Goal: Transaction & Acquisition: Register for event/course

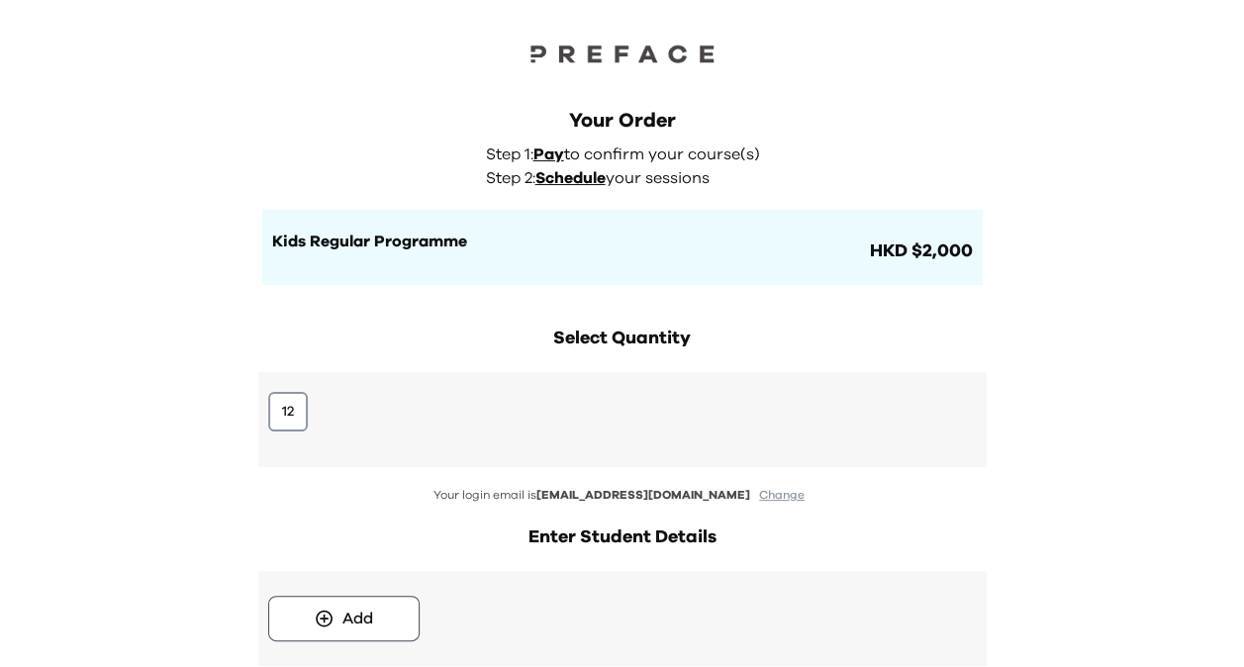
scroll to position [327, 0]
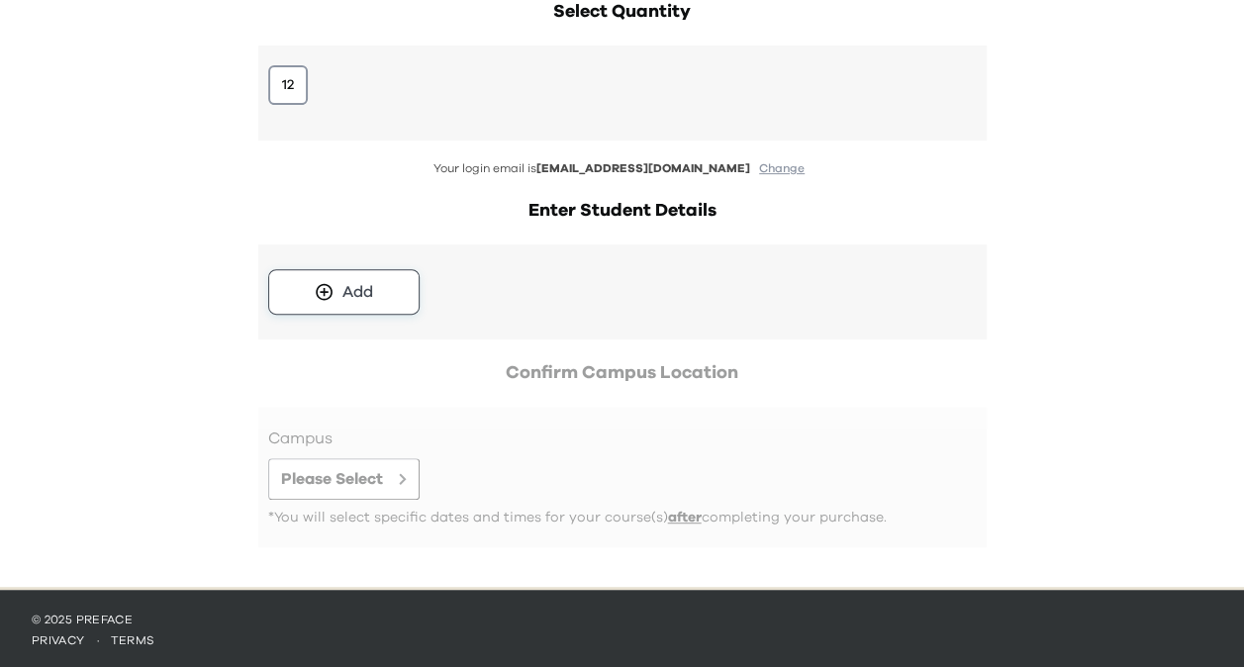
click at [385, 293] on button "Add" at bounding box center [343, 292] width 151 height 46
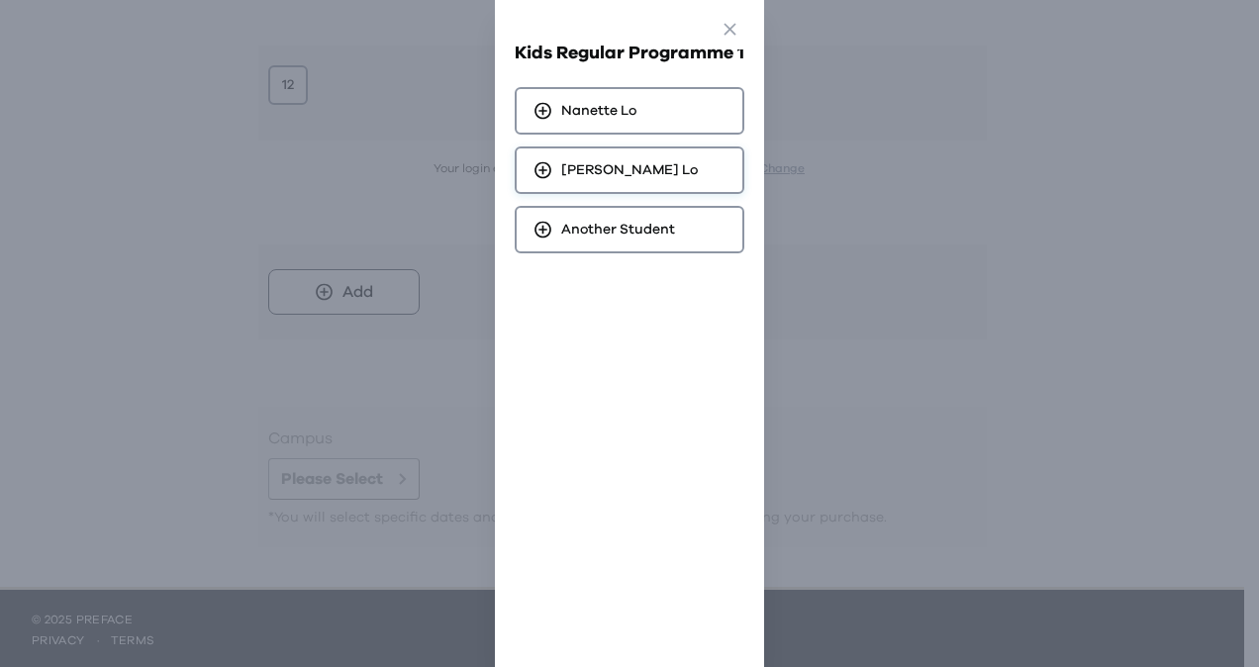
click at [612, 170] on span "Clarissa Lo" at bounding box center [629, 170] width 137 height 20
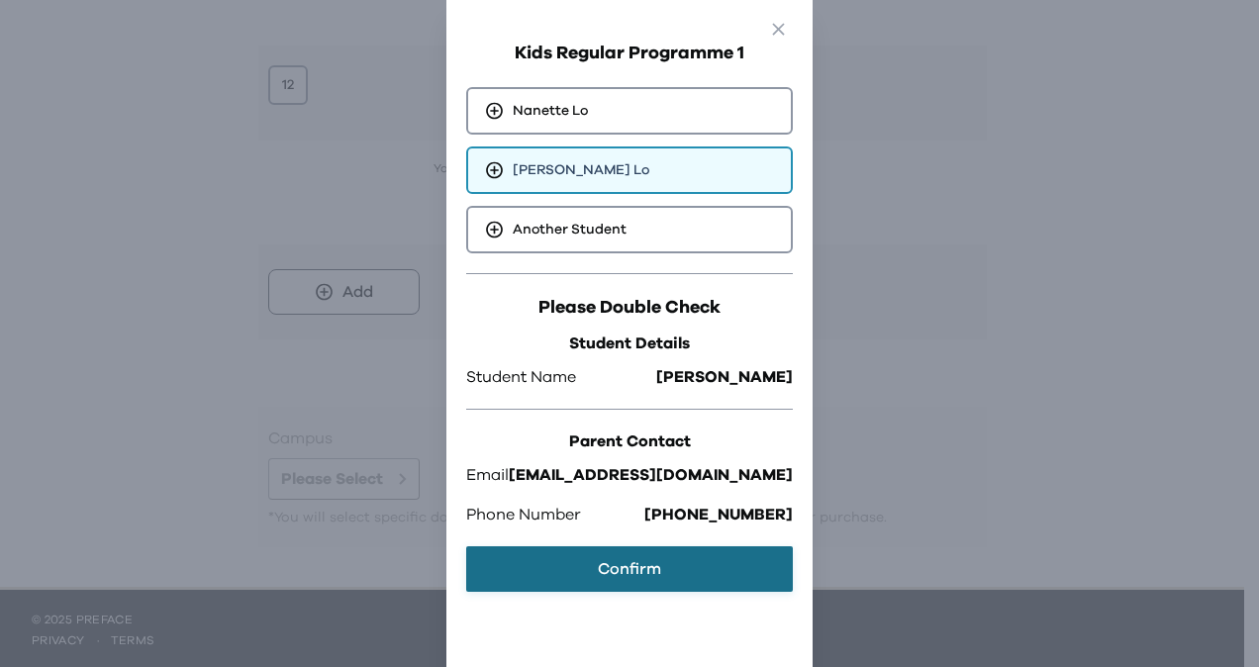
click at [660, 575] on button "Confirm" at bounding box center [629, 570] width 327 height 46
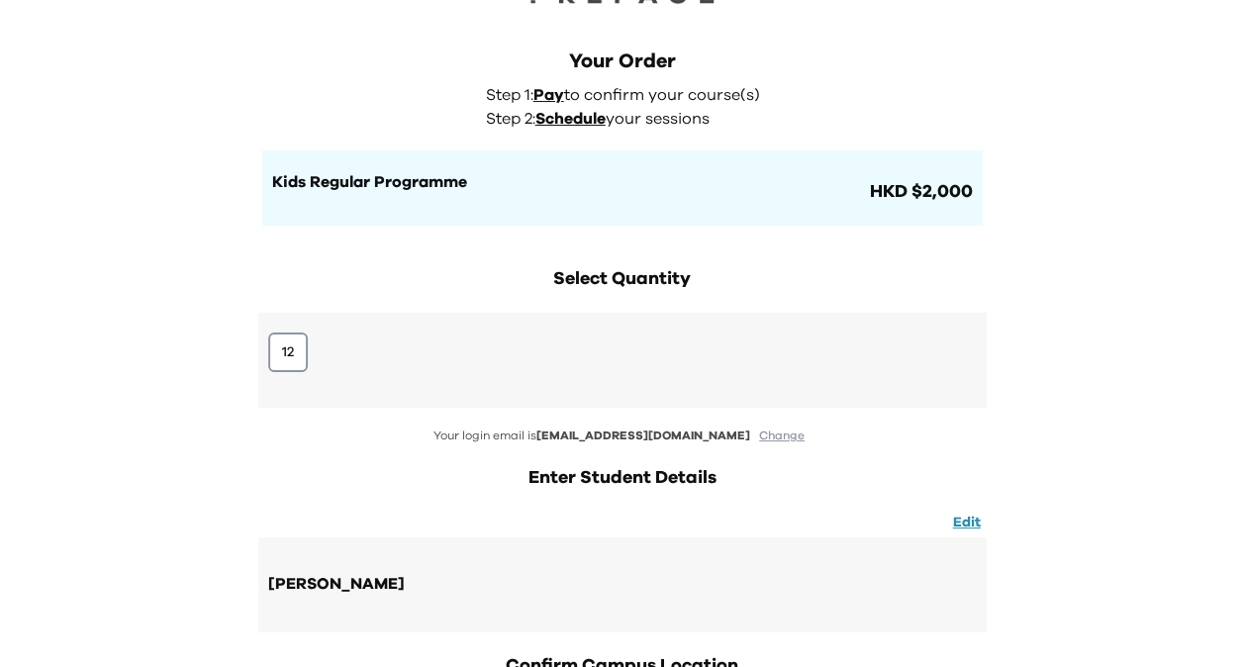
scroll to position [30, 0]
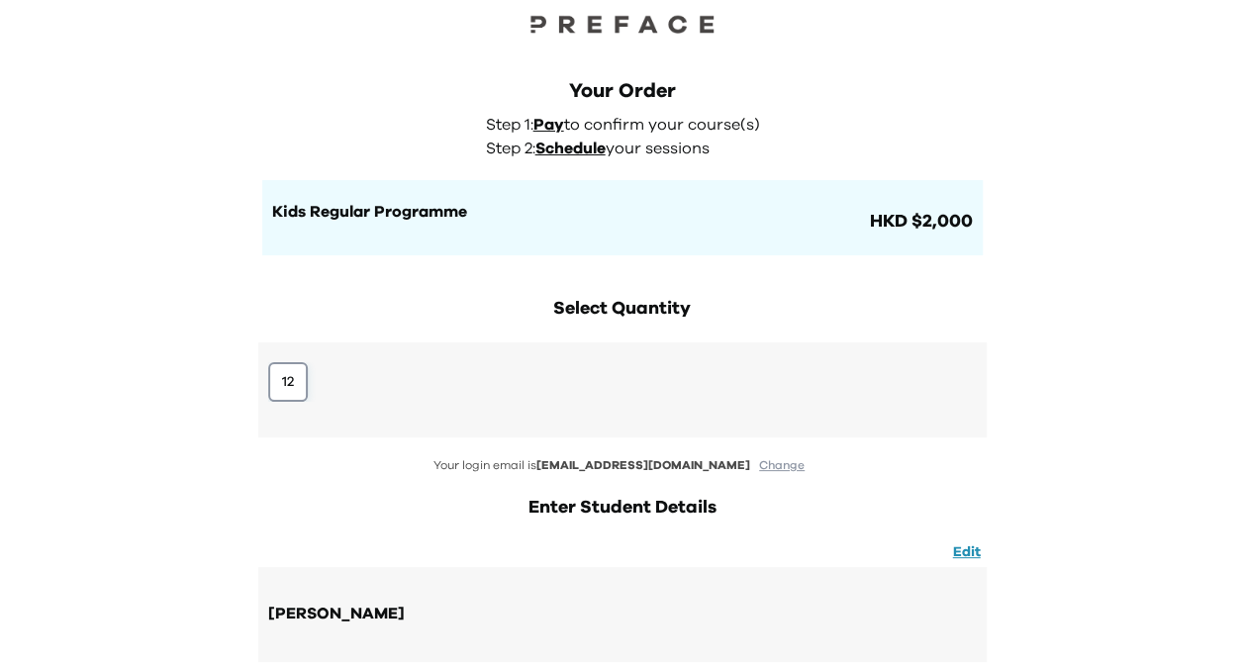
click at [301, 385] on button "12" at bounding box center [288, 382] width 40 height 40
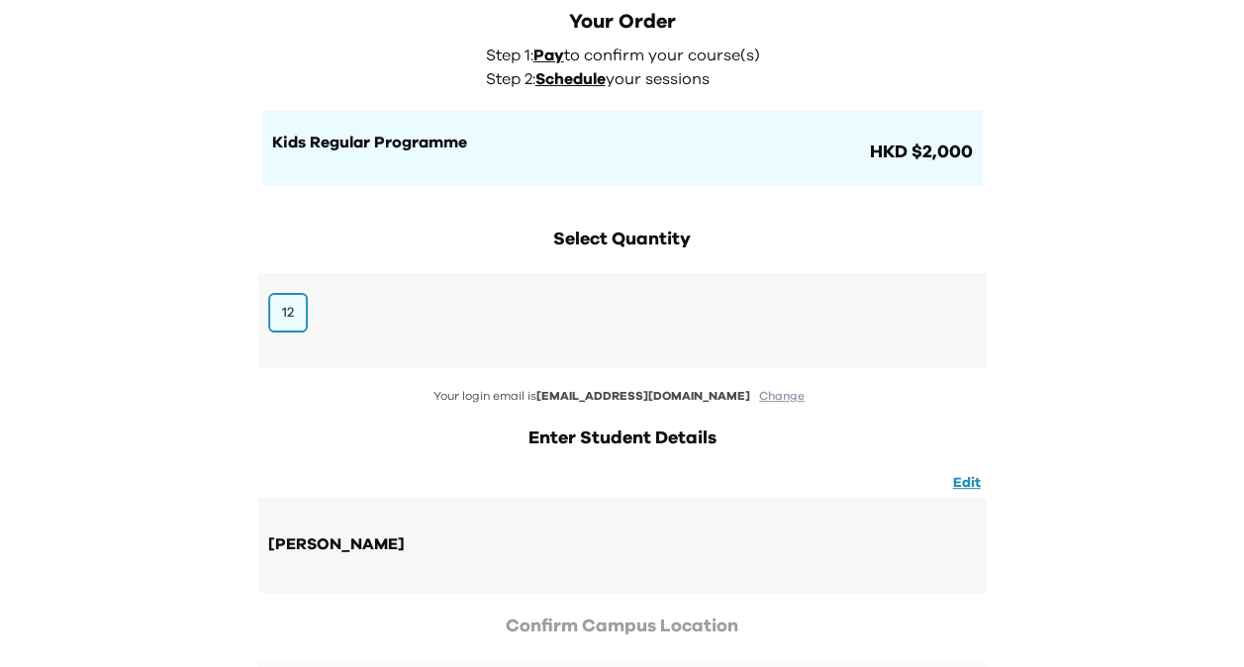
scroll to position [352, 0]
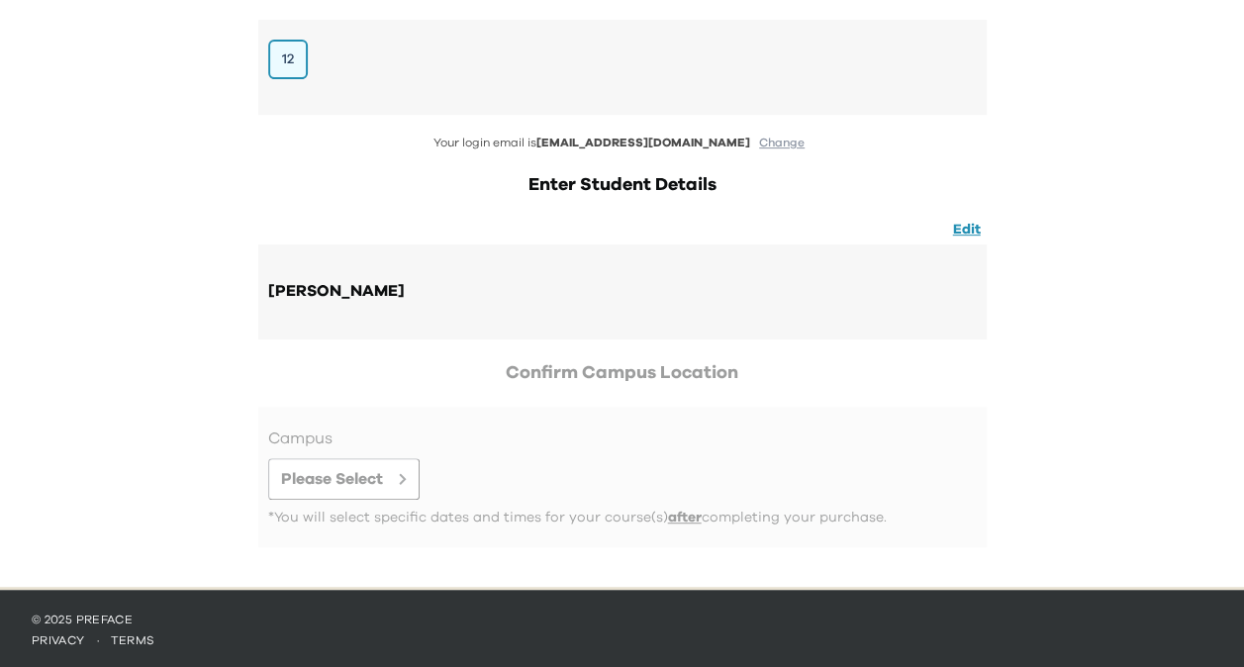
drag, startPoint x: 679, startPoint y: 334, endPoint x: 610, endPoint y: 404, distance: 98.7
click at [679, 335] on div "[PERSON_NAME]" at bounding box center [622, 292] width 729 height 95
drag, startPoint x: 552, startPoint y: 457, endPoint x: 522, endPoint y: 457, distance: 30.7
click at [551, 457] on div at bounding box center [622, 477] width 709 height 101
click at [299, 469] on div at bounding box center [622, 477] width 709 height 101
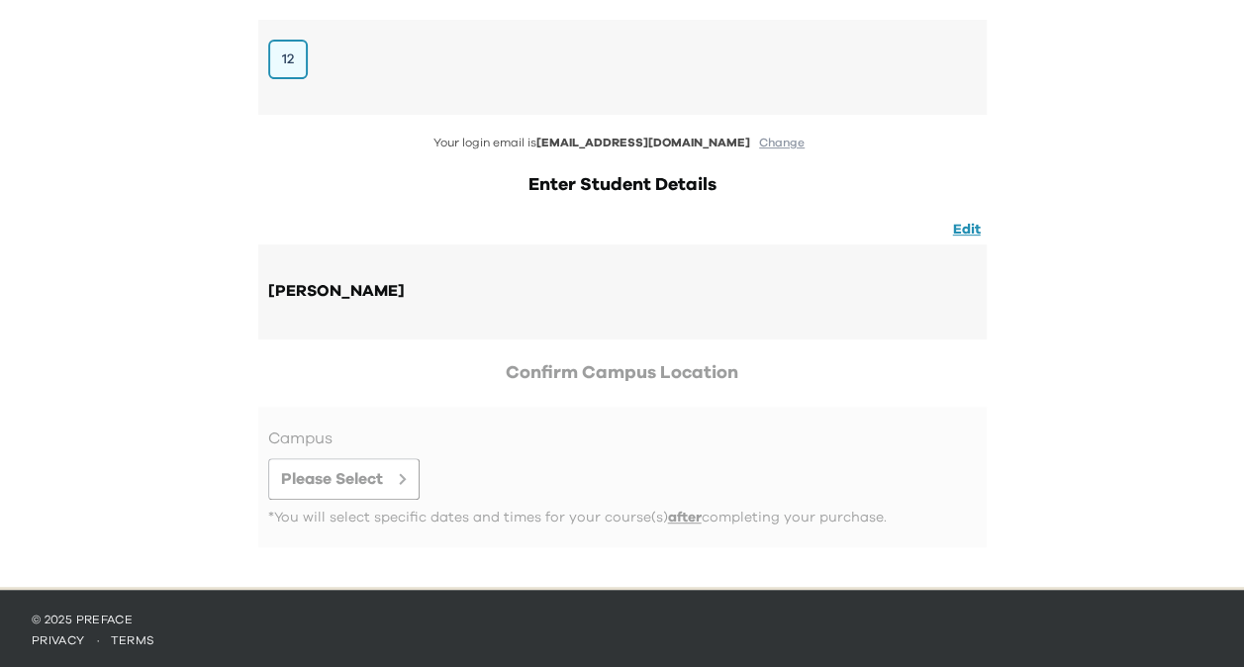
drag, startPoint x: 279, startPoint y: 474, endPoint x: 360, endPoint y: 473, distance: 81.2
click at [281, 474] on div at bounding box center [622, 477] width 709 height 101
click at [360, 473] on div at bounding box center [622, 477] width 709 height 101
click at [518, 505] on div at bounding box center [622, 477] width 709 height 101
click at [630, 547] on div "Select Quantity 12 Your login email is fishiee@hotmail.com Change Enter Student…" at bounding box center [623, 269] width 760 height 635
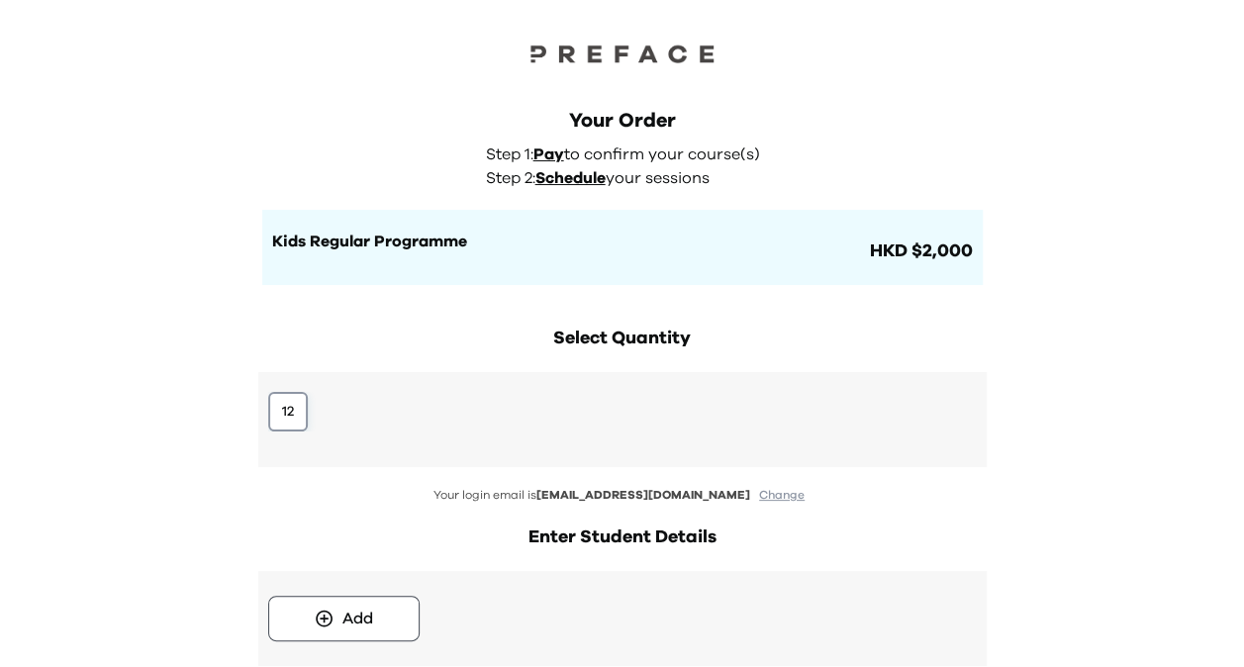
click at [277, 397] on button "12" at bounding box center [288, 412] width 40 height 40
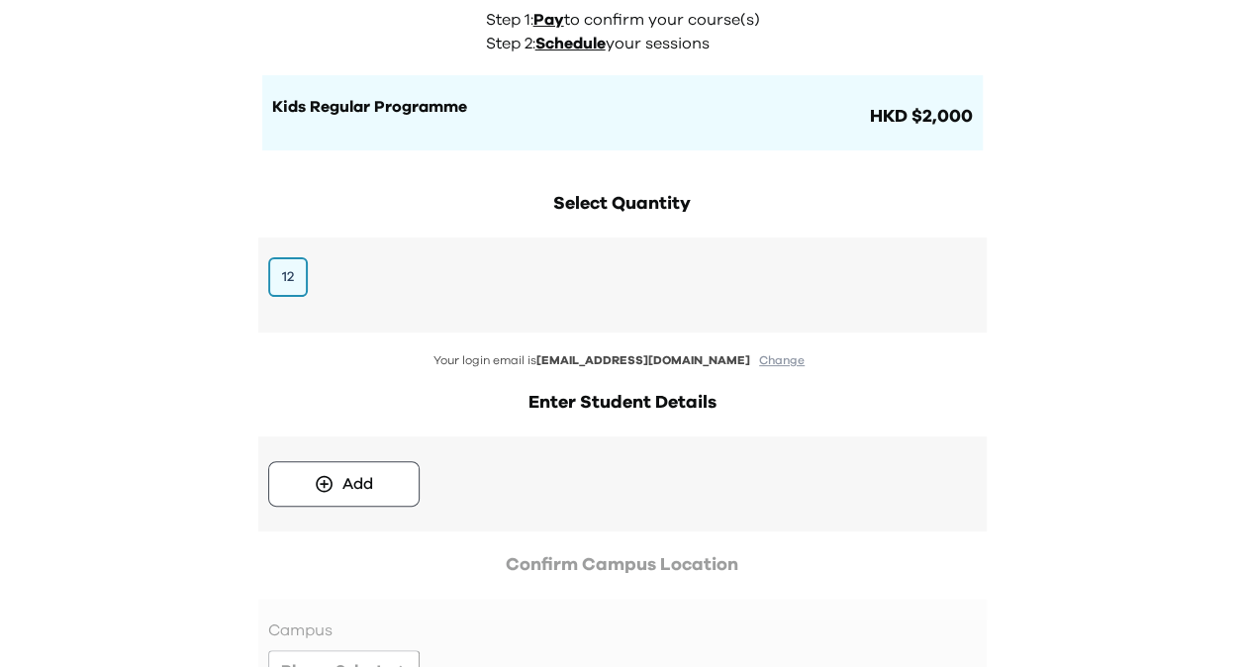
scroll to position [198, 0]
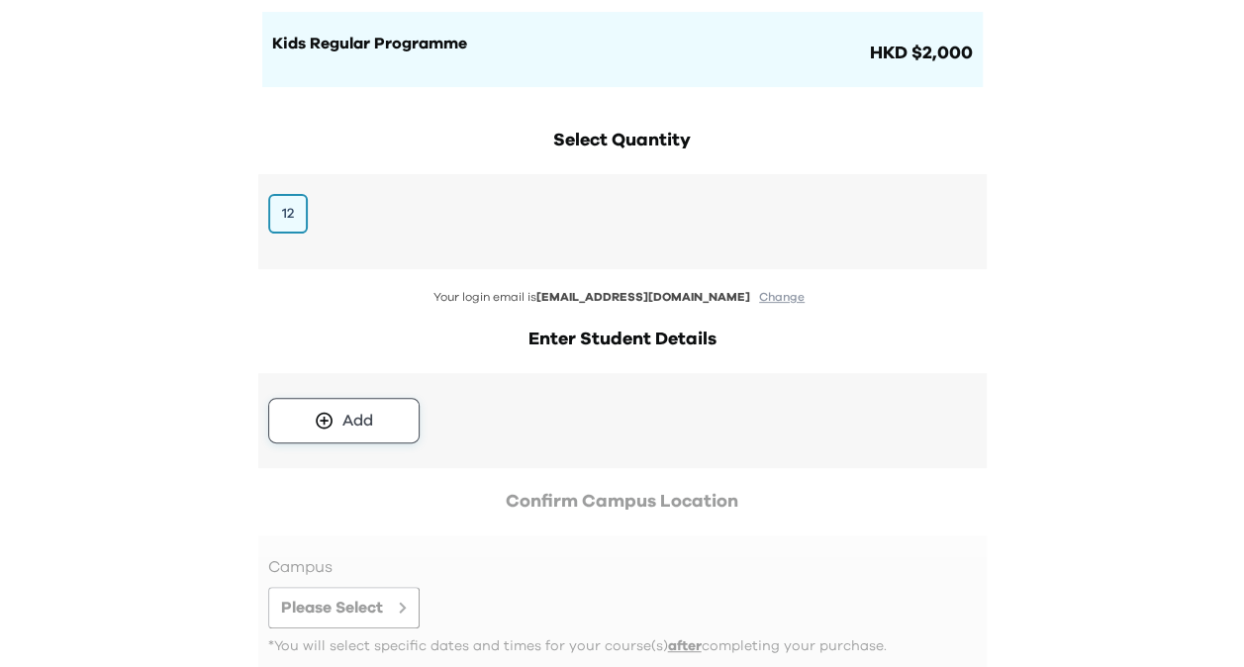
click at [339, 404] on button "Add" at bounding box center [343, 421] width 151 height 46
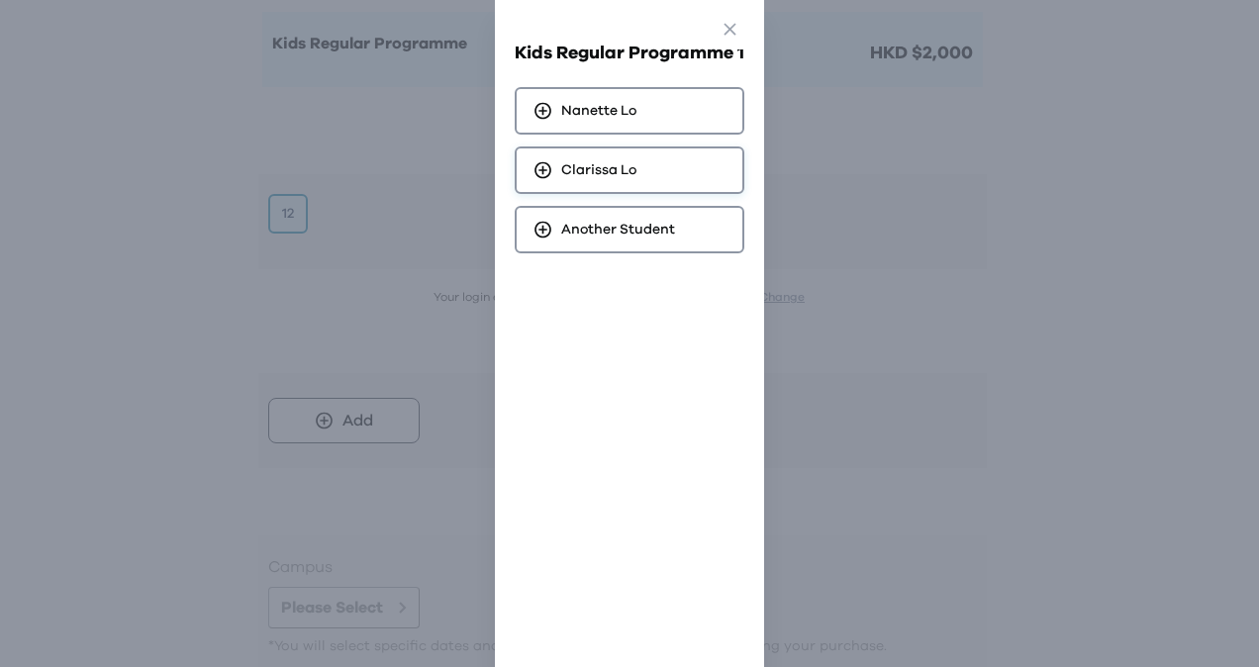
click at [584, 172] on span "Clarissa Lo" at bounding box center [598, 170] width 75 height 20
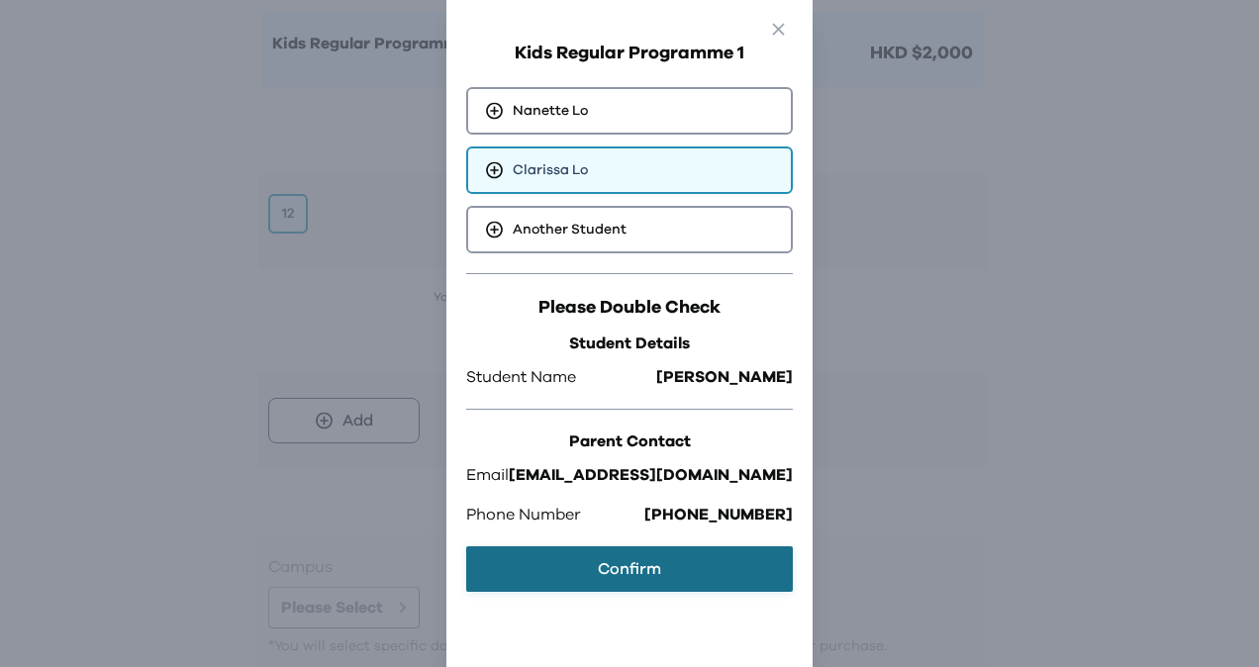
click at [651, 570] on button "Confirm" at bounding box center [629, 570] width 327 height 46
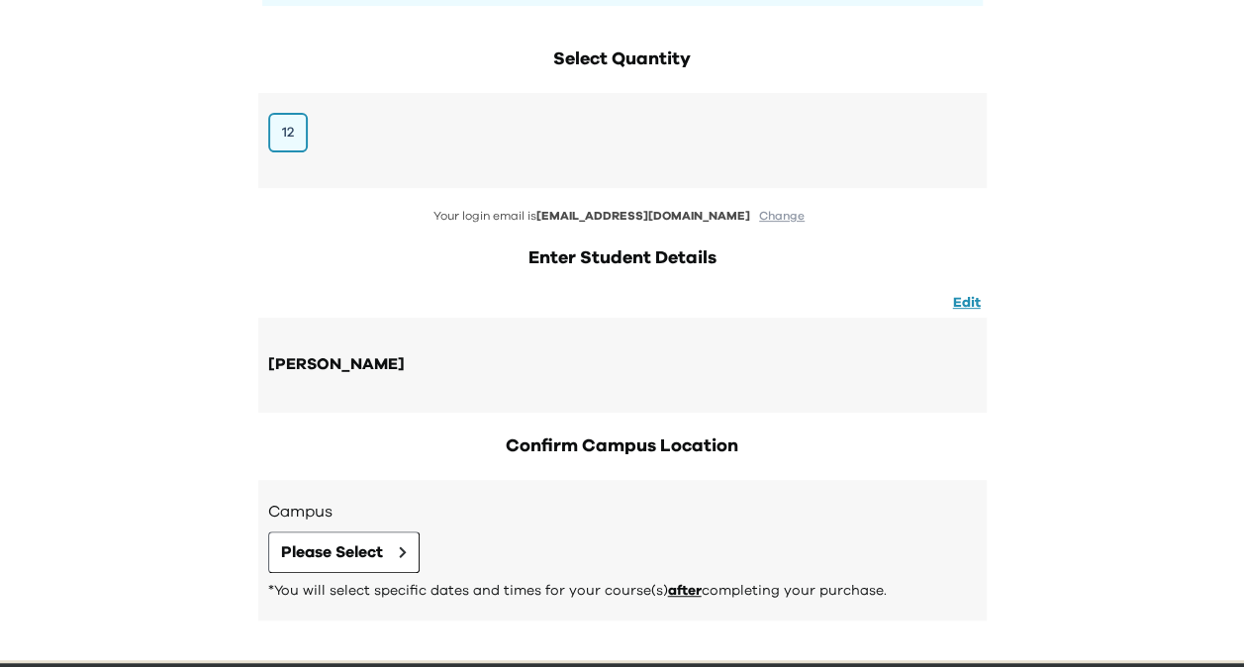
scroll to position [352, 0]
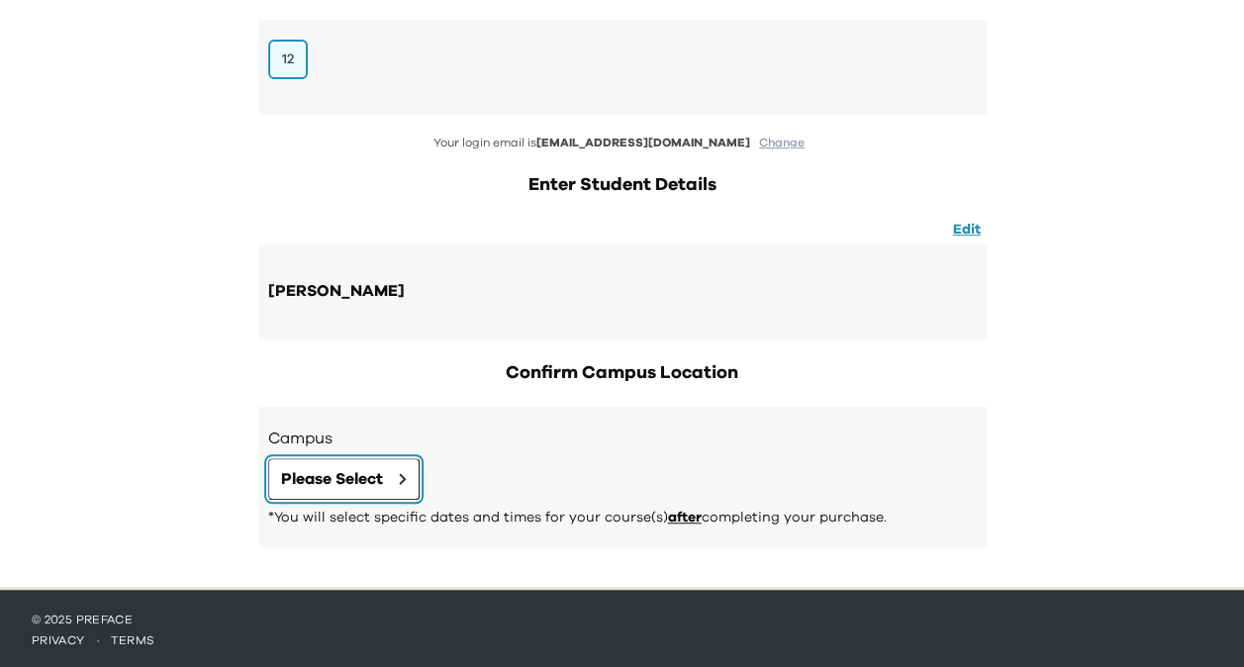
click at [383, 472] on span "Please Select" at bounding box center [332, 479] width 102 height 24
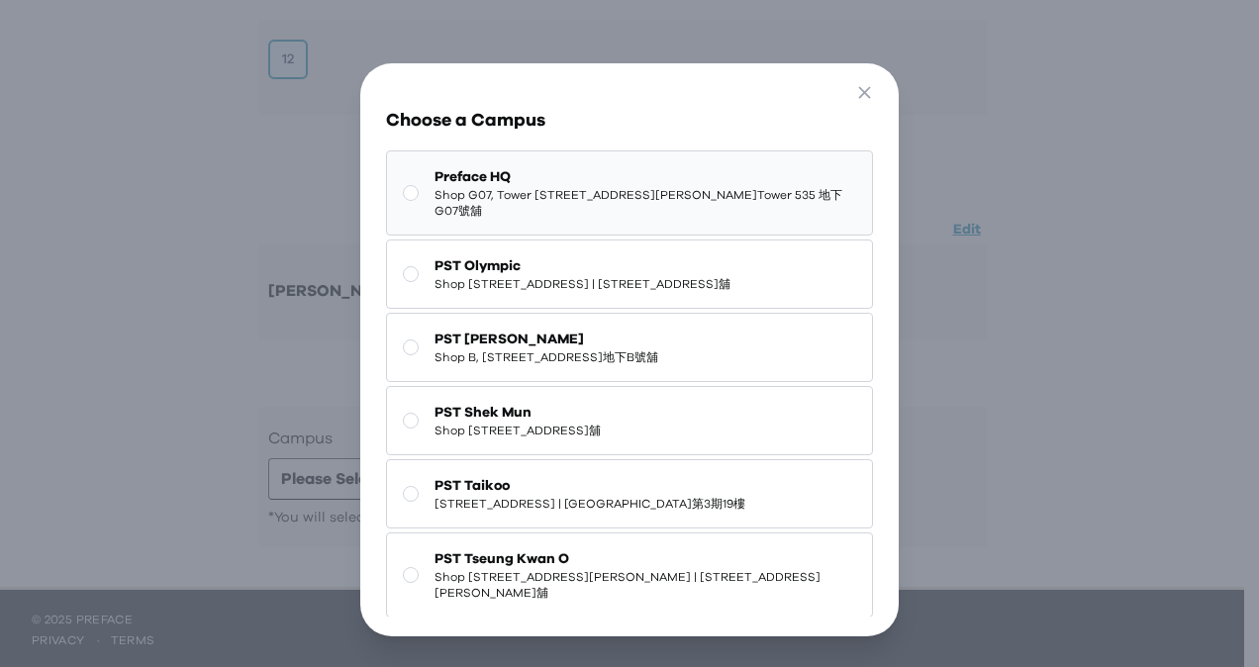
click at [586, 213] on span "Shop G07, Tower 535, 535 Jaffe Road, Causeway Bay | 銅鑼灣謝斐道535號Tower 535 地下G07號舖" at bounding box center [646, 203] width 422 height 32
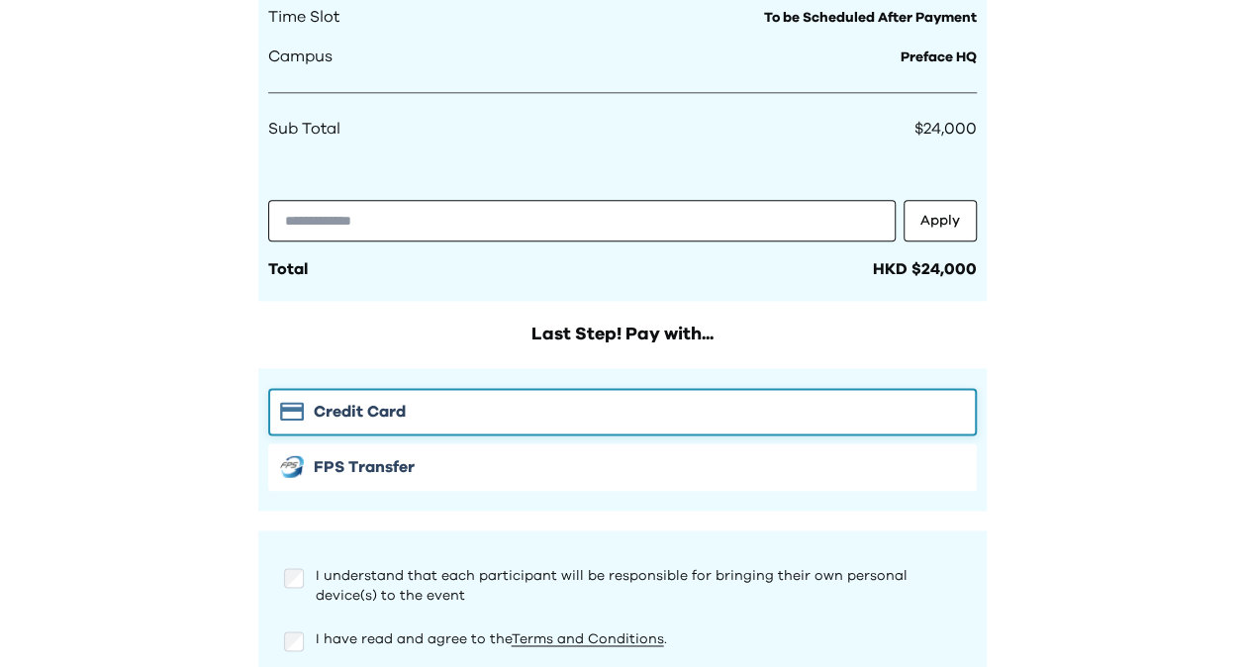
scroll to position [1145, 0]
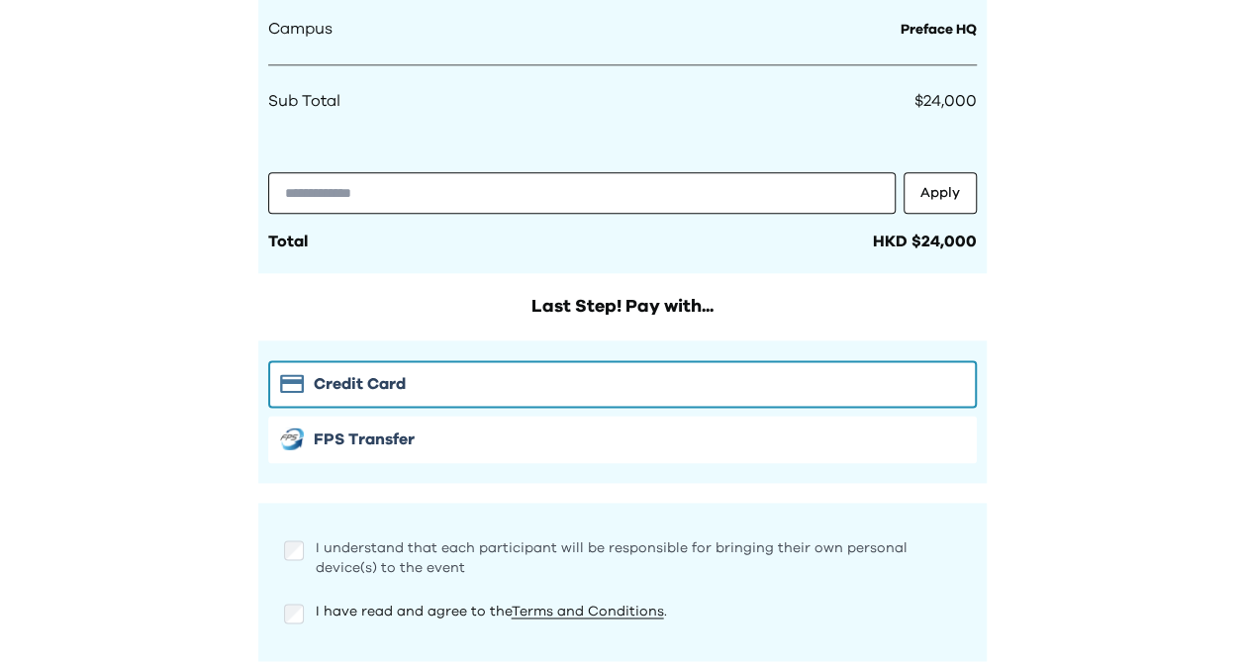
click at [354, 559] on span "I understand that each participant will be responsible for bringing their own p…" at bounding box center [612, 559] width 592 height 34
click at [352, 606] on span "I have read and agree to the Terms and Conditions ." at bounding box center [491, 612] width 351 height 14
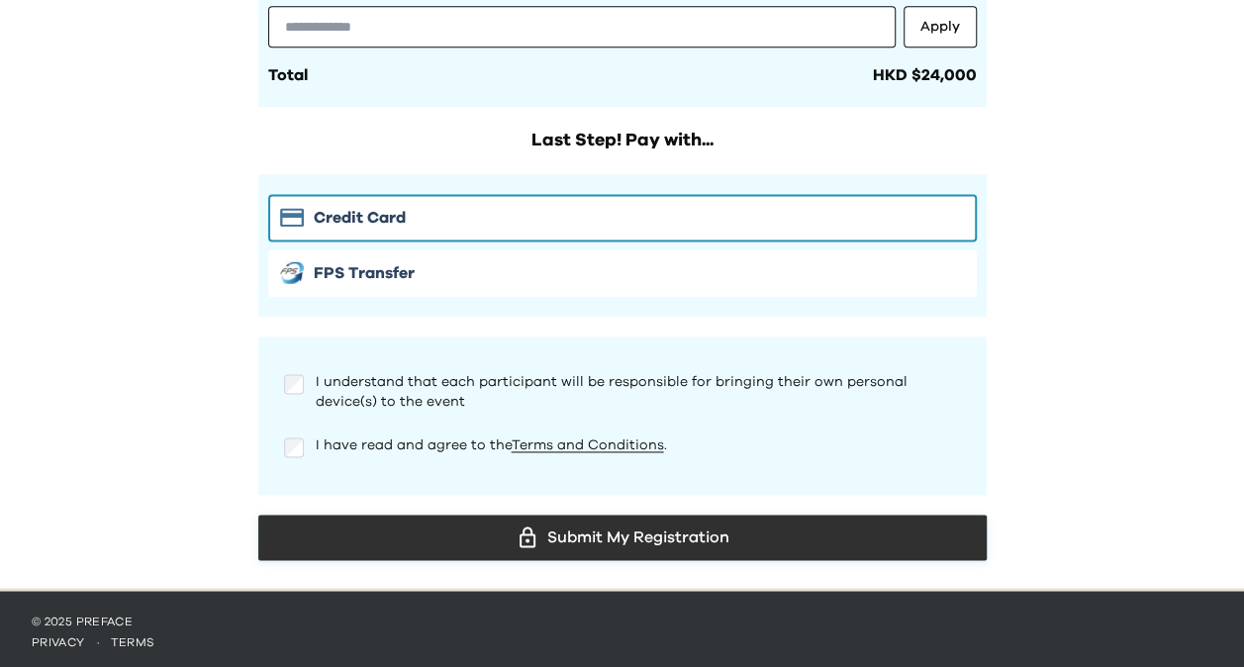
click at [430, 529] on div "Submit My Registration" at bounding box center [622, 538] width 697 height 30
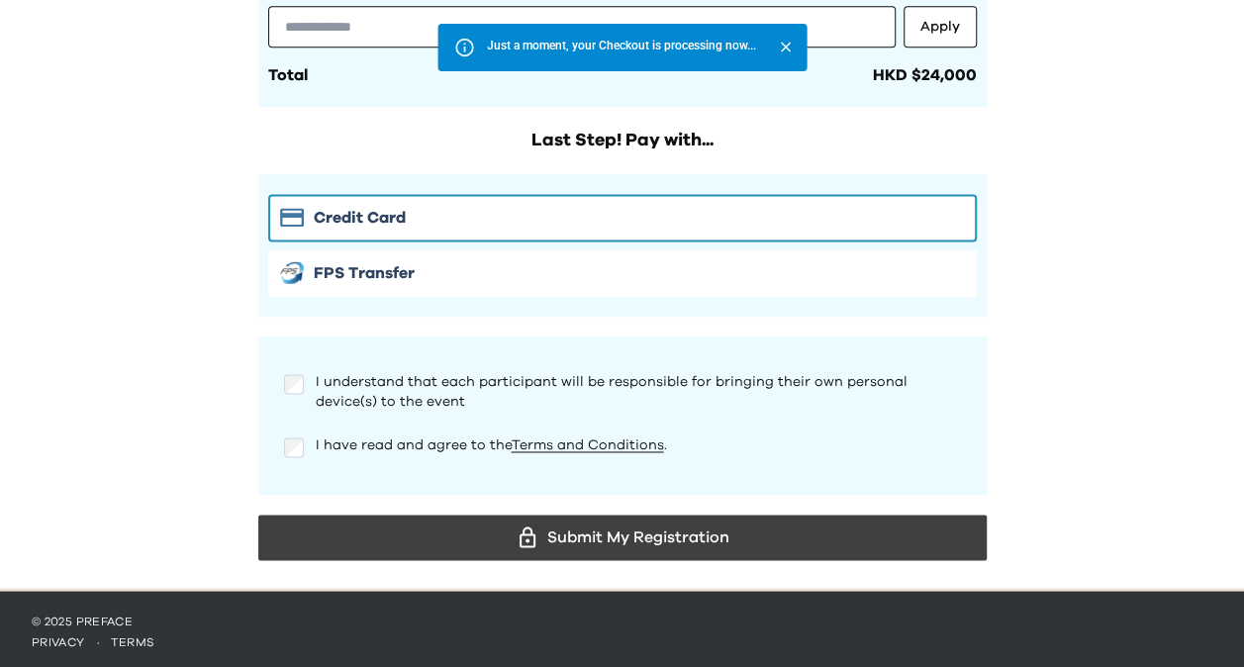
scroll to position [1113, 0]
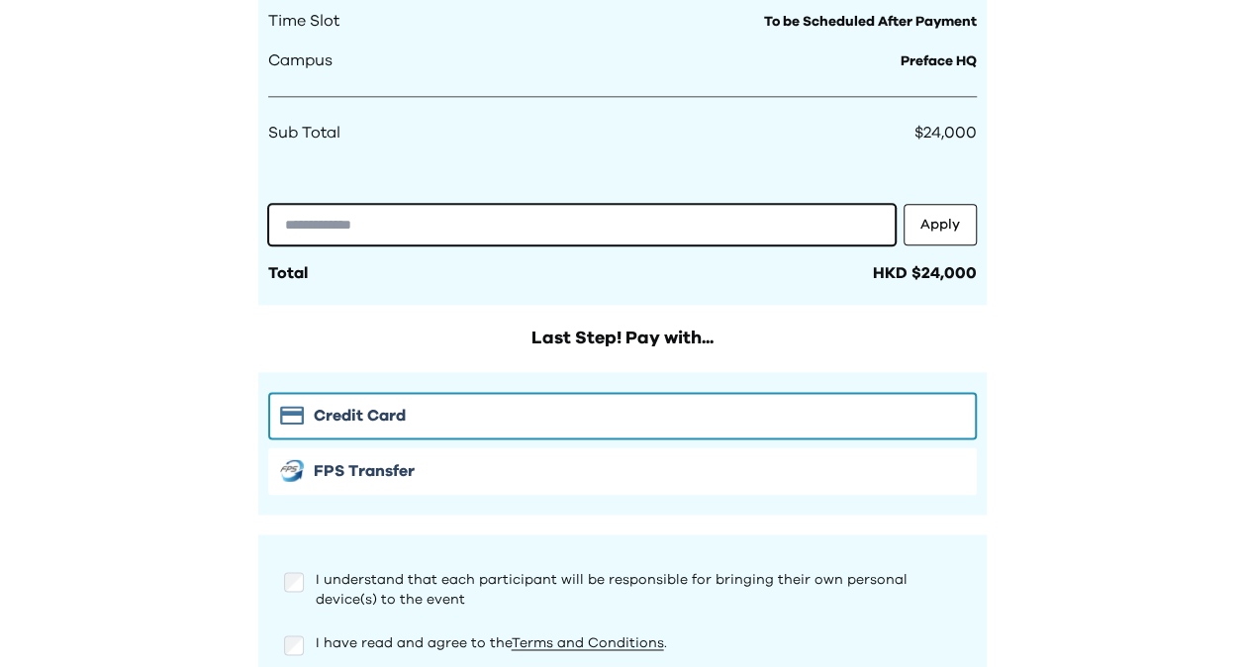
click at [495, 210] on input "text" at bounding box center [582, 225] width 628 height 42
type input "**********"
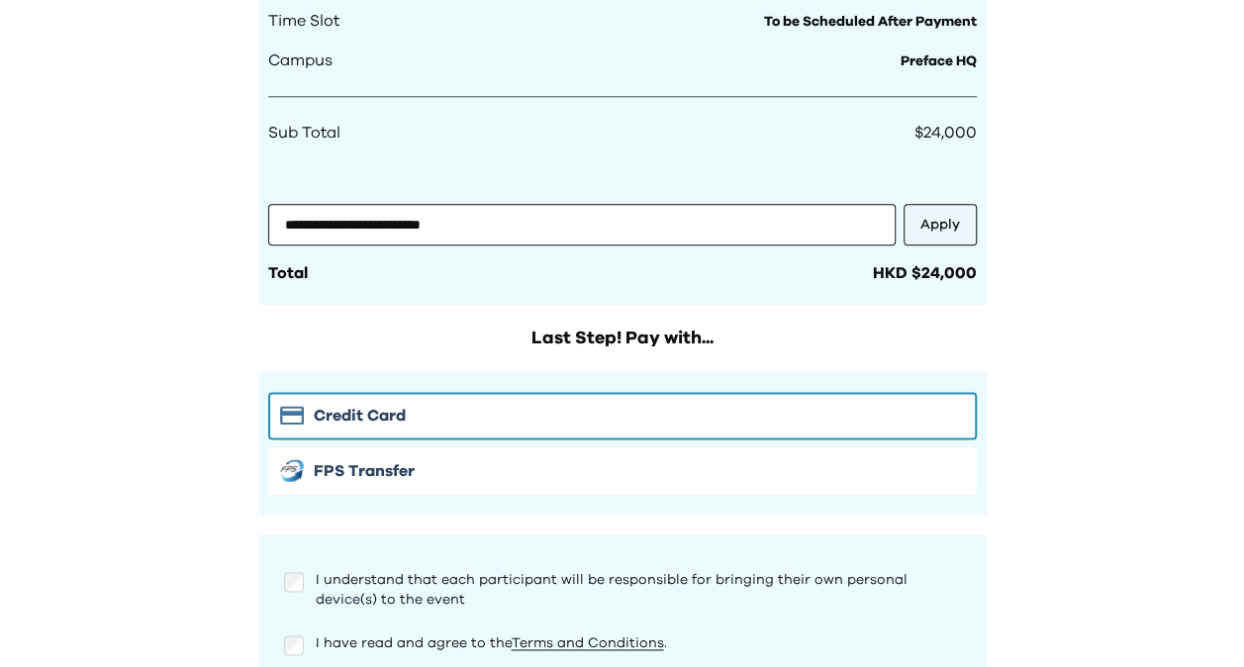
click at [950, 215] on button "Apply" at bounding box center [940, 225] width 73 height 42
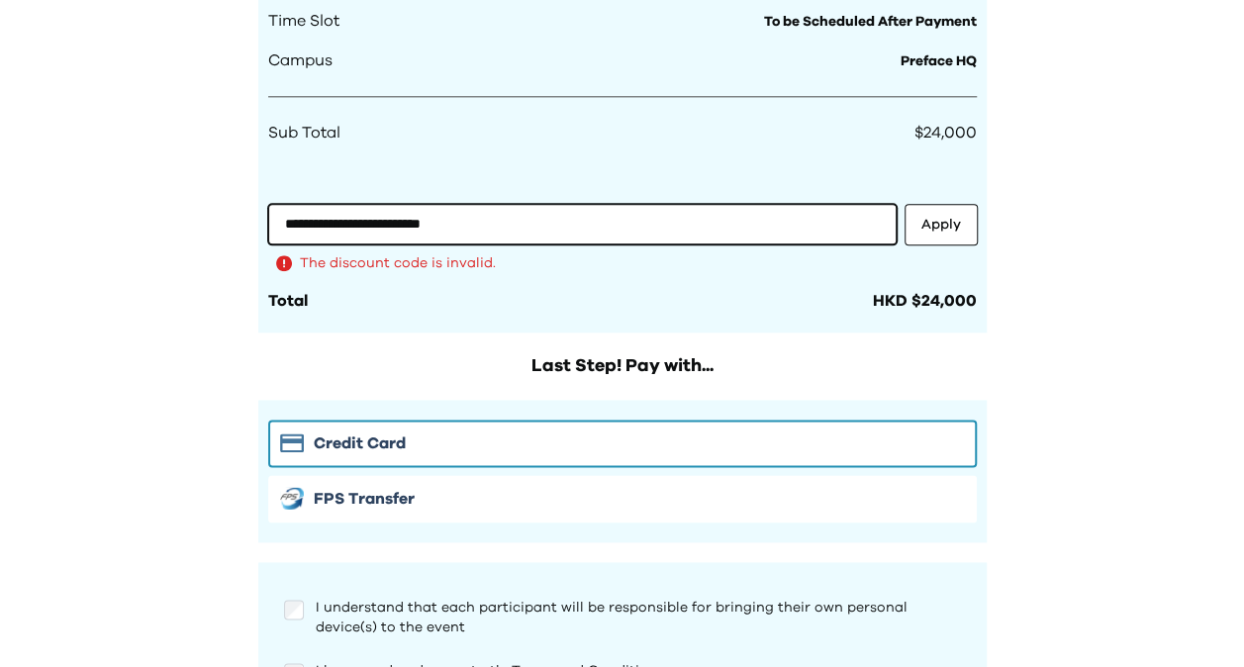
drag, startPoint x: 647, startPoint y: 229, endPoint x: 374, endPoint y: 223, distance: 273.3
click at [374, 223] on input "**********" at bounding box center [582, 224] width 629 height 41
type input "**********"
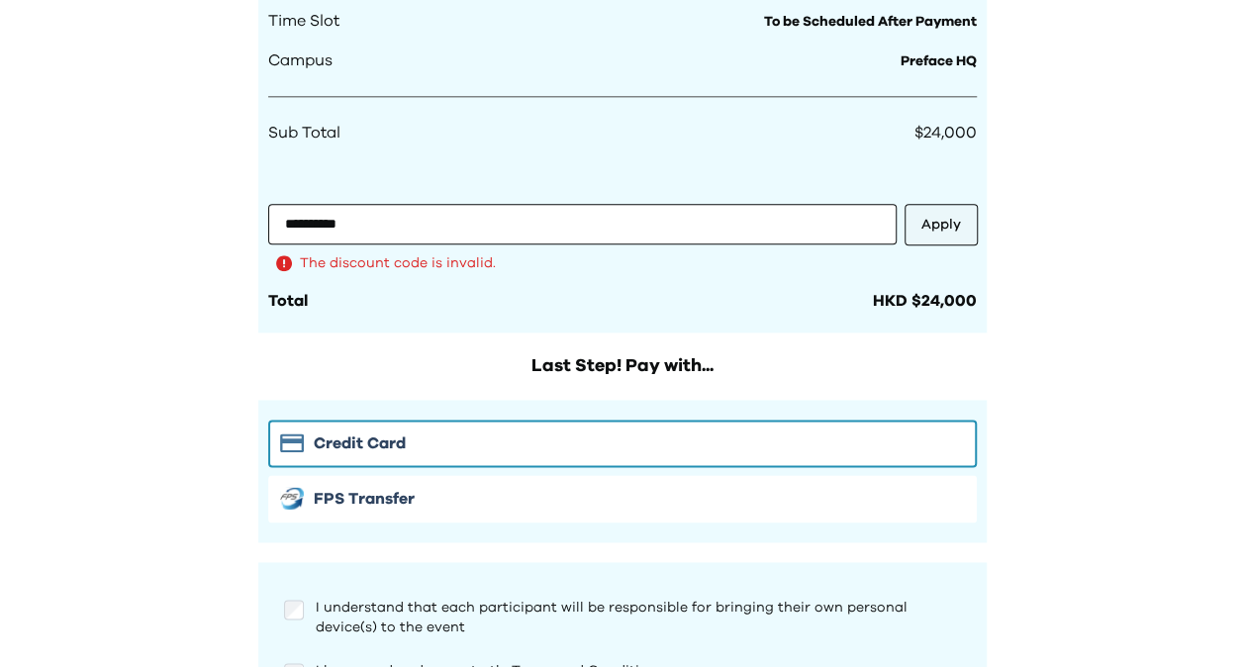
click at [905, 223] on button "Apply" at bounding box center [941, 225] width 73 height 42
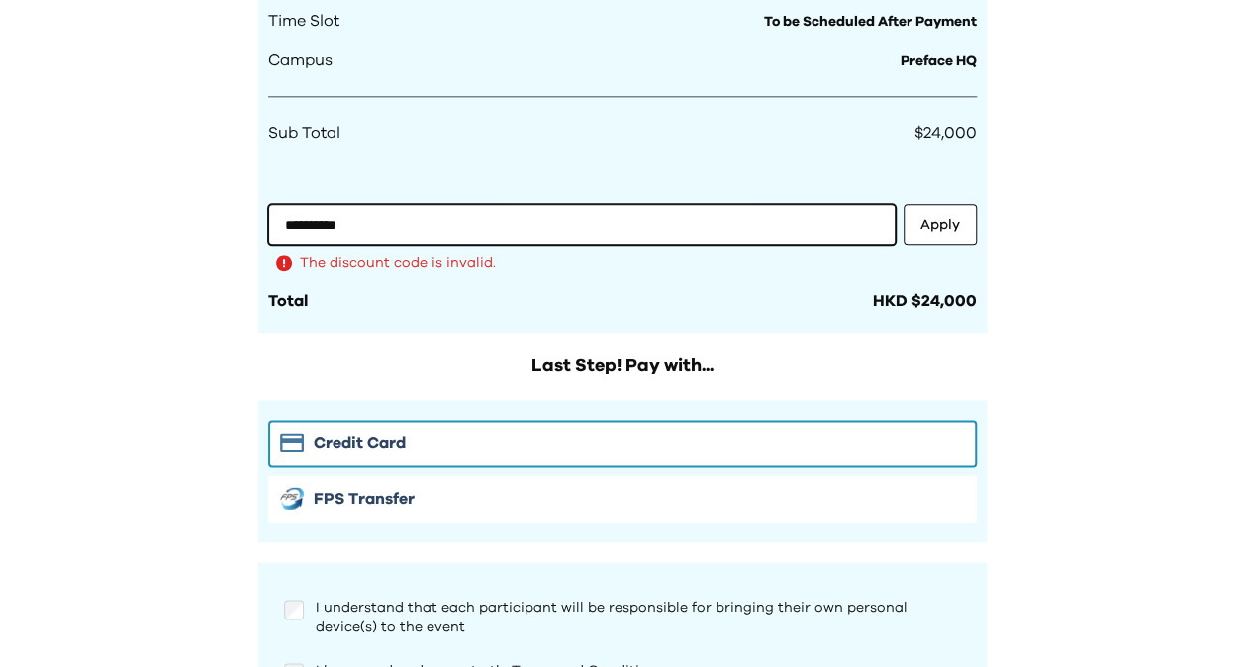
drag, startPoint x: 453, startPoint y: 223, endPoint x: 199, endPoint y: 222, distance: 254.4
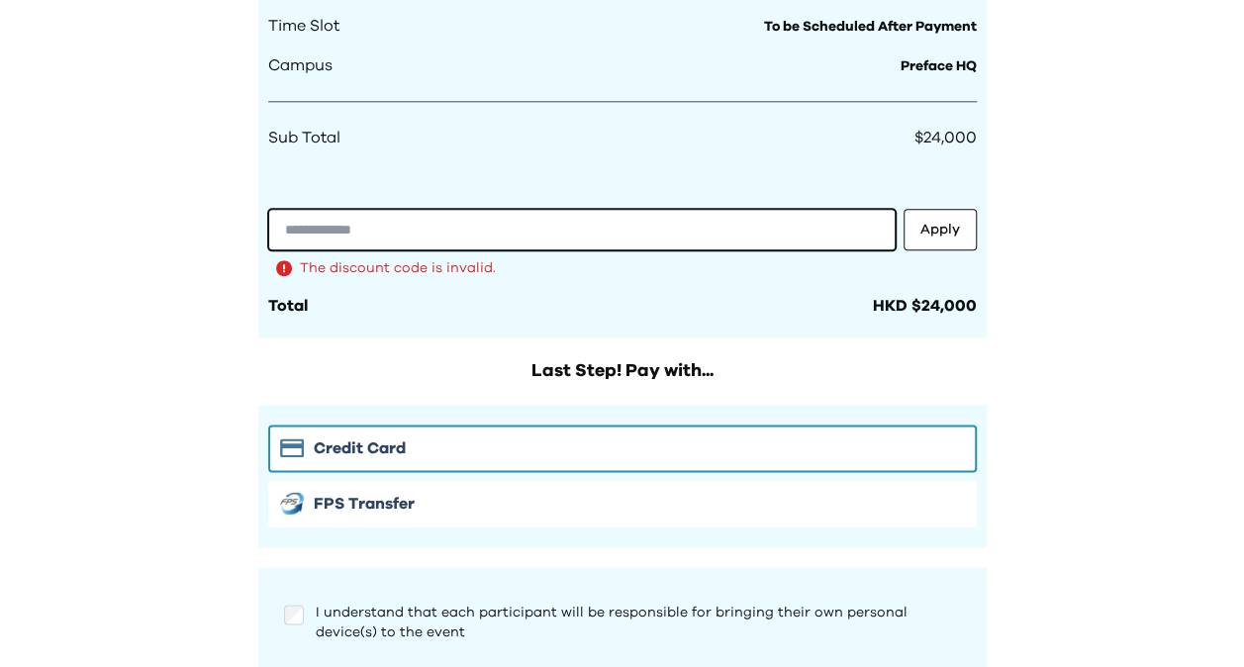
scroll to position [1311, 0]
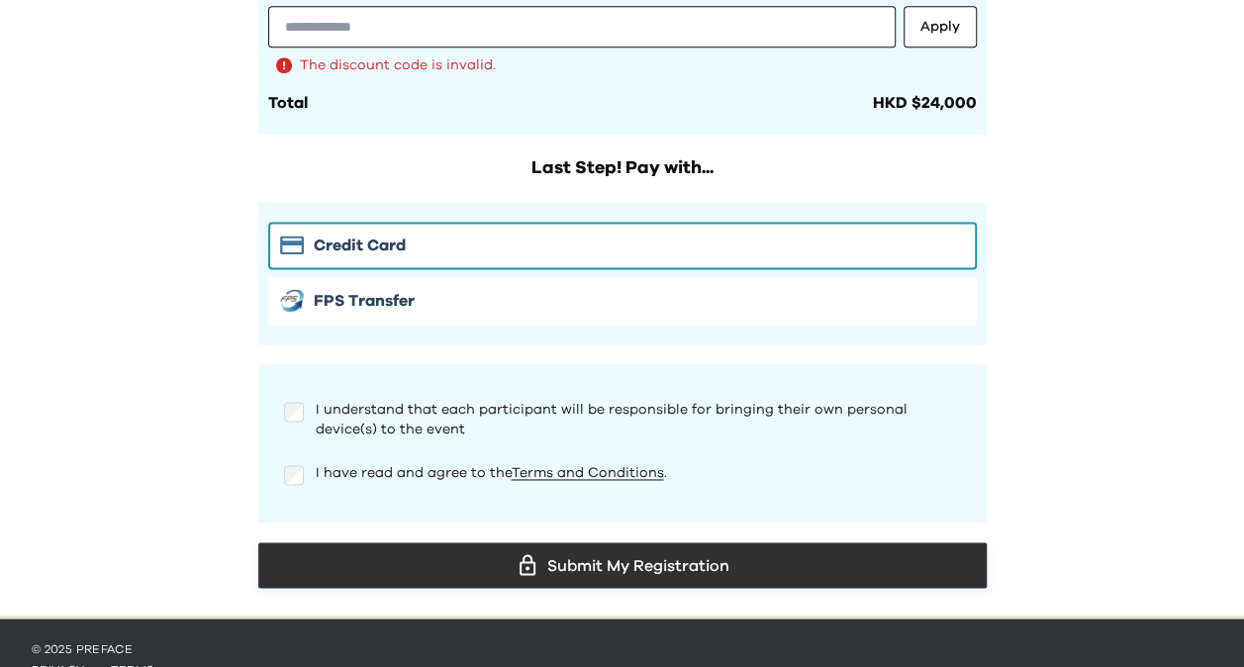
click at [422, 553] on div "Submit My Registration" at bounding box center [622, 565] width 697 height 30
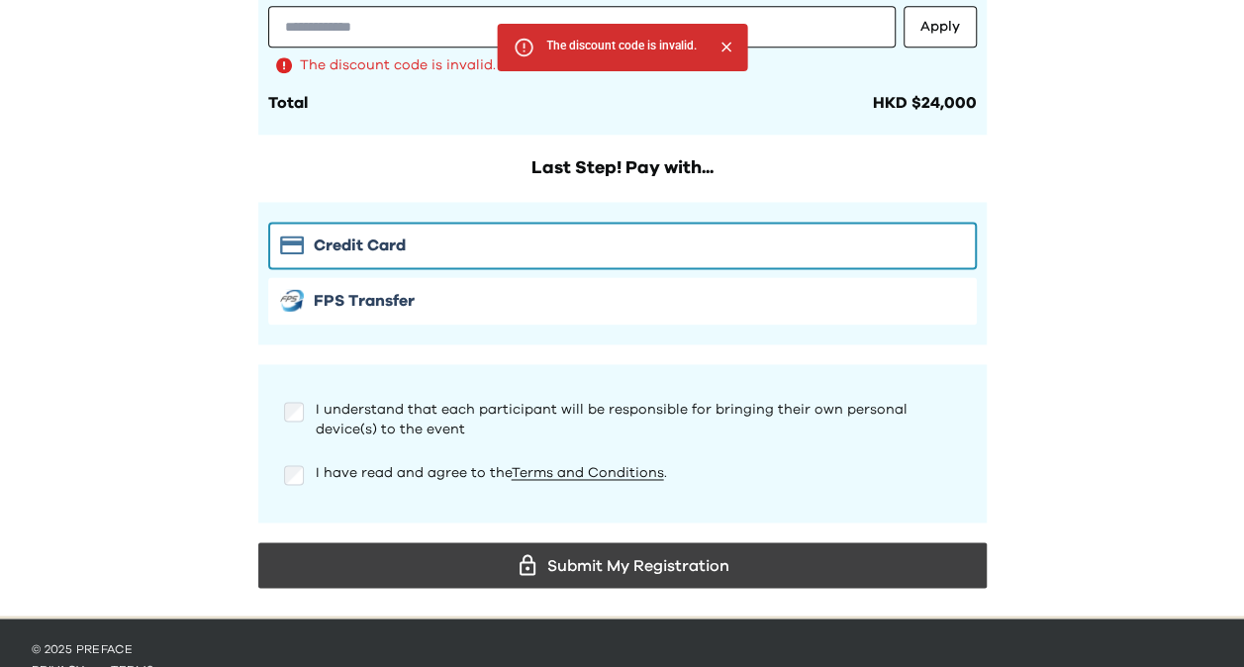
scroll to position [1212, 0]
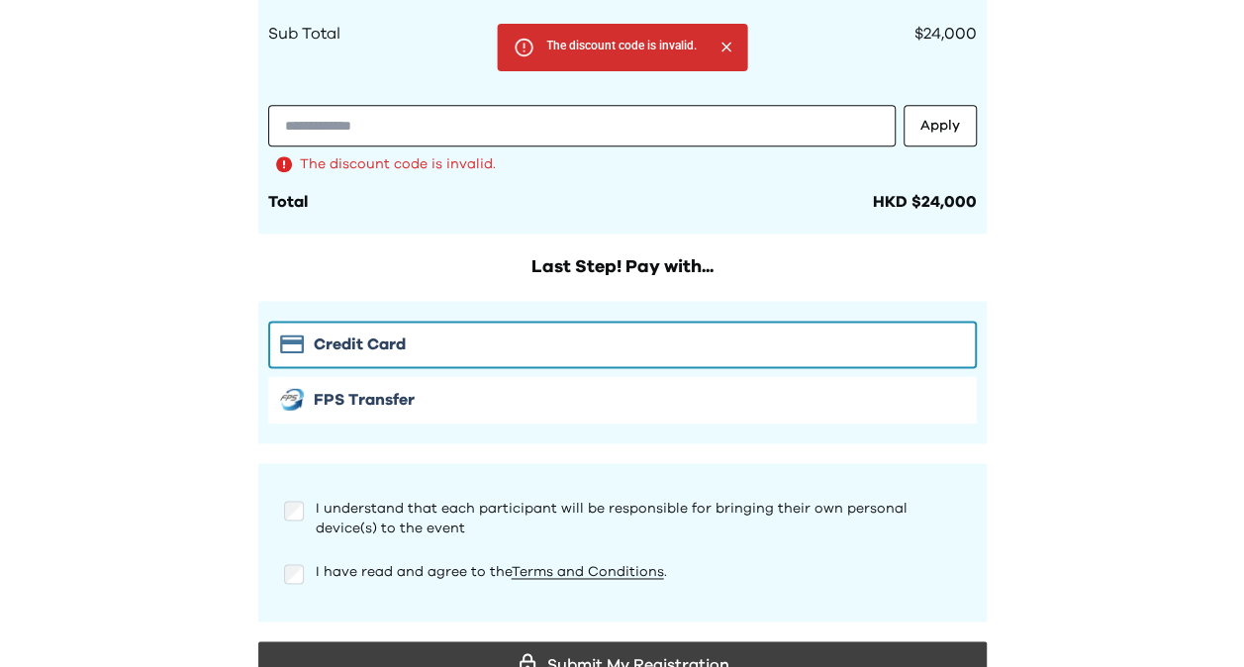
click at [423, 198] on div "Total HKD $24,000" at bounding box center [622, 202] width 709 height 24
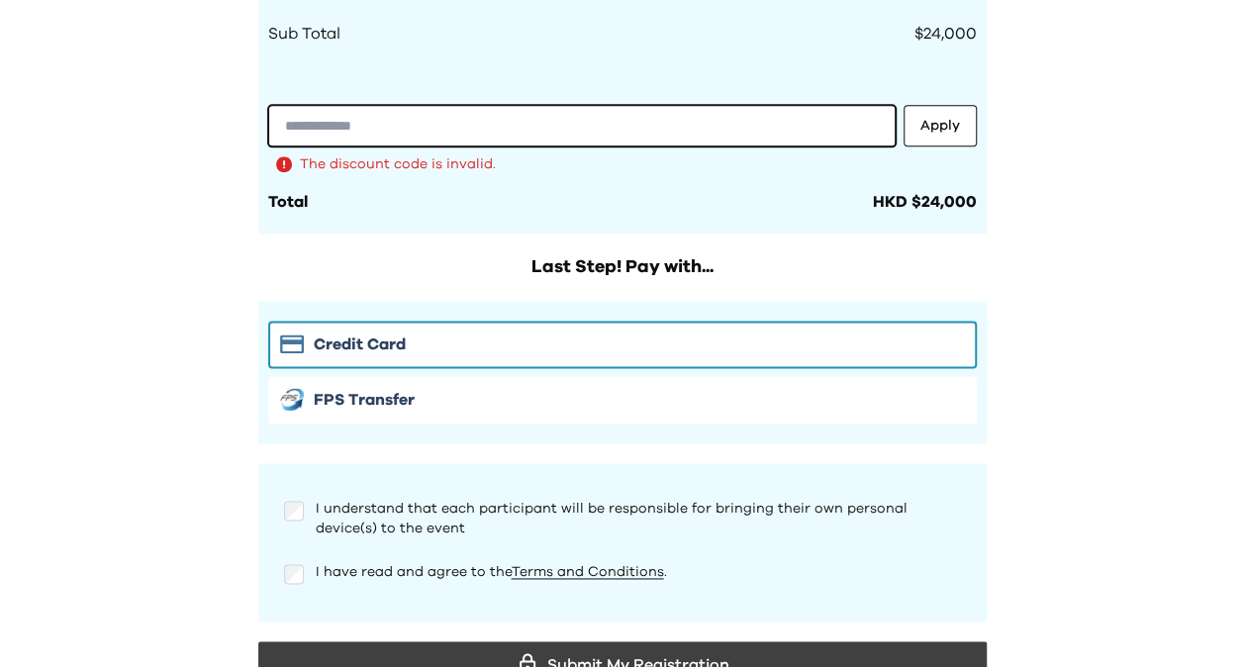
click at [611, 117] on input "text" at bounding box center [582, 126] width 628 height 42
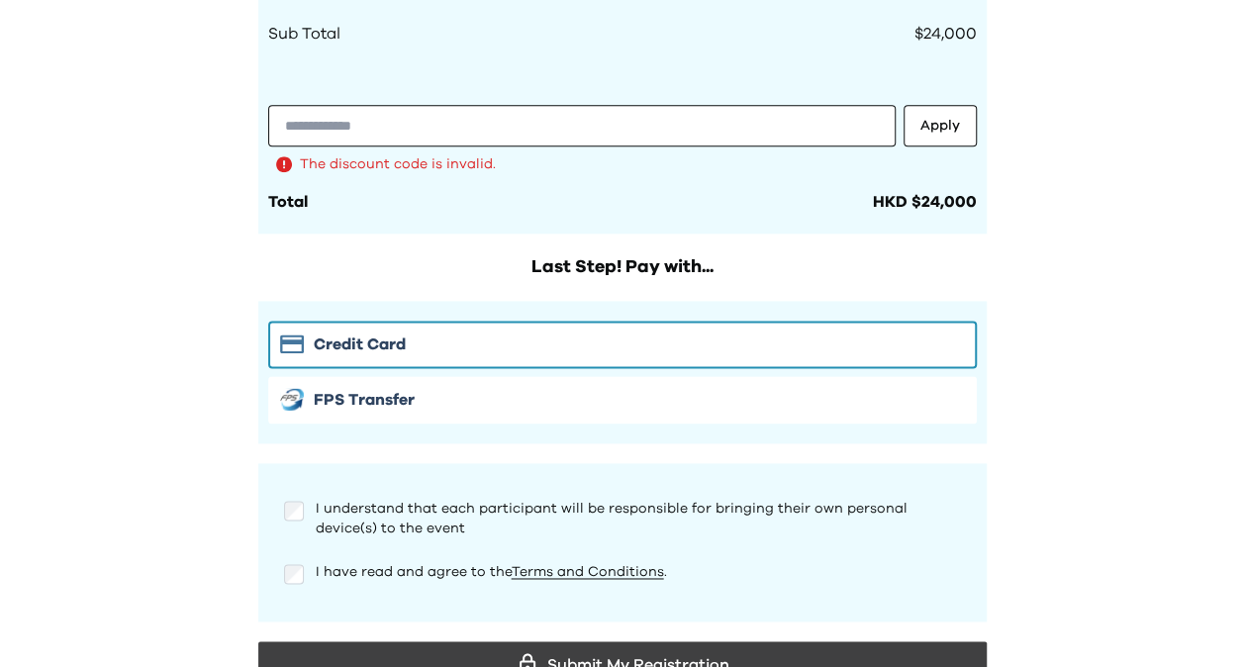
click at [640, 164] on div "The discount code is invalid." at bounding box center [622, 164] width 709 height 20
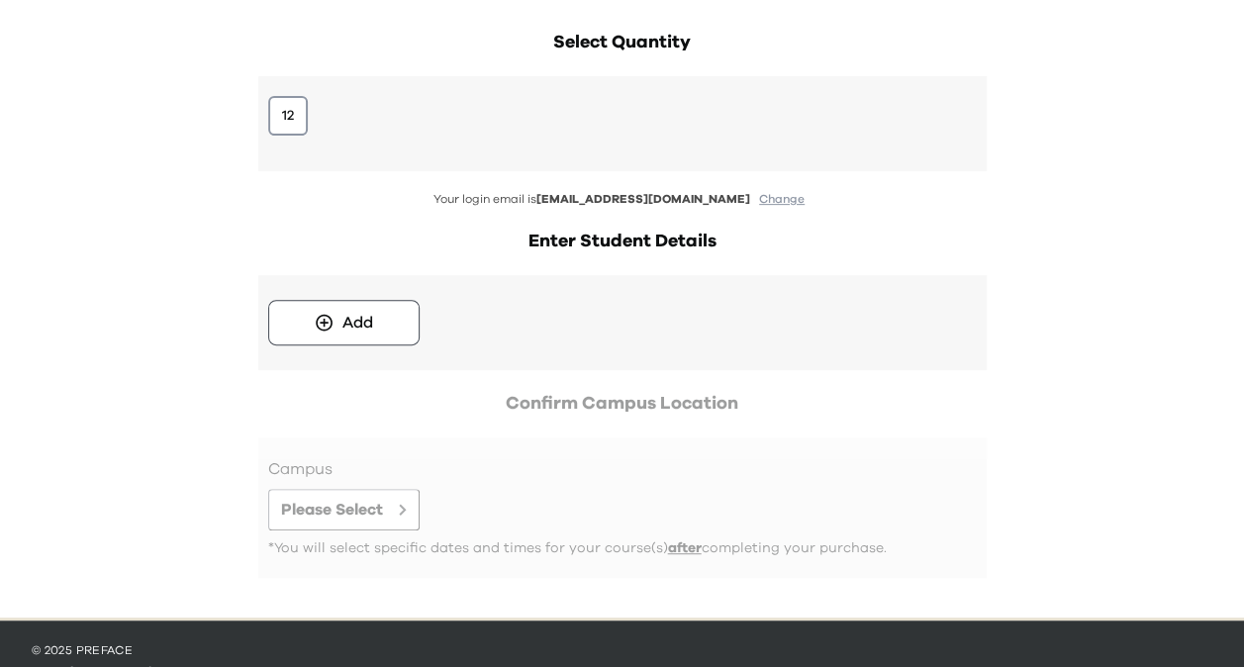
scroll to position [297, 0]
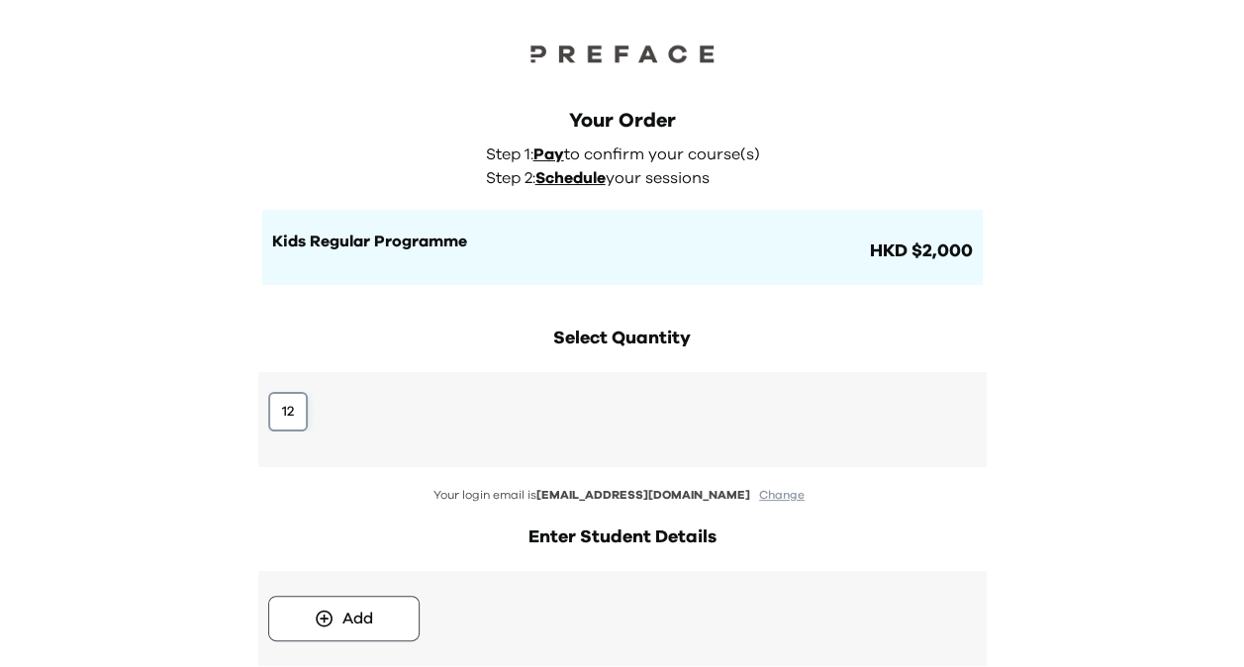
click at [295, 408] on button "12" at bounding box center [288, 412] width 40 height 40
click at [362, 597] on button "Add" at bounding box center [343, 619] width 151 height 46
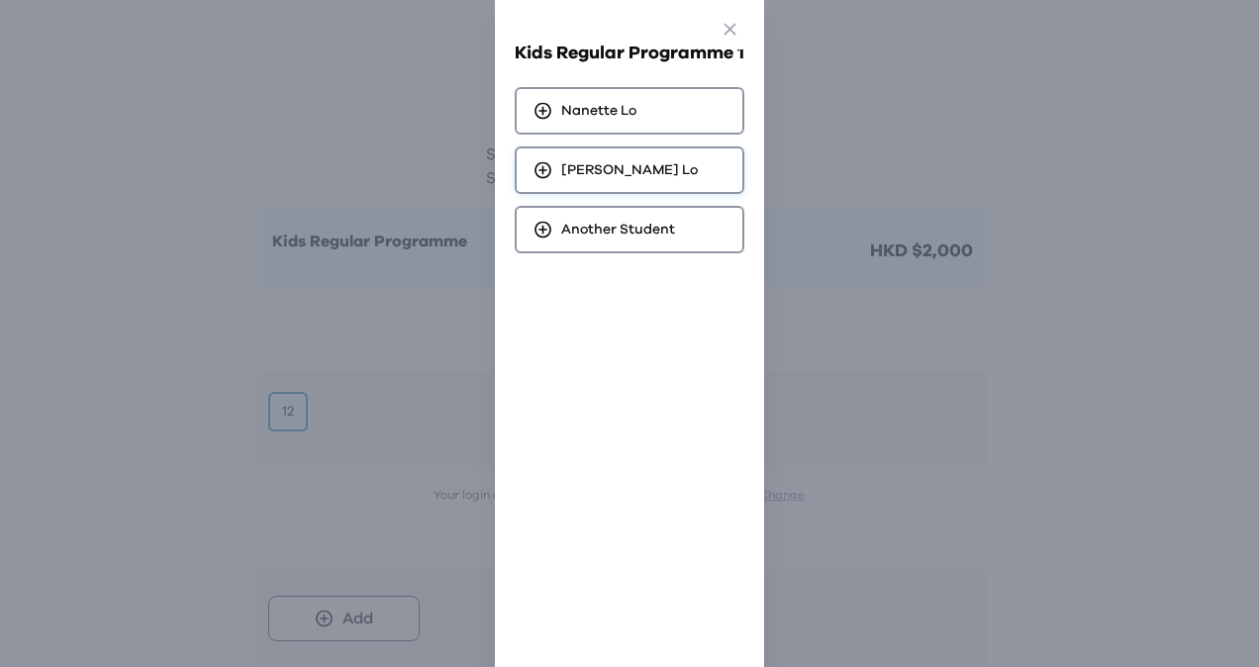
click at [590, 168] on span "Clarissa Lo" at bounding box center [629, 170] width 137 height 20
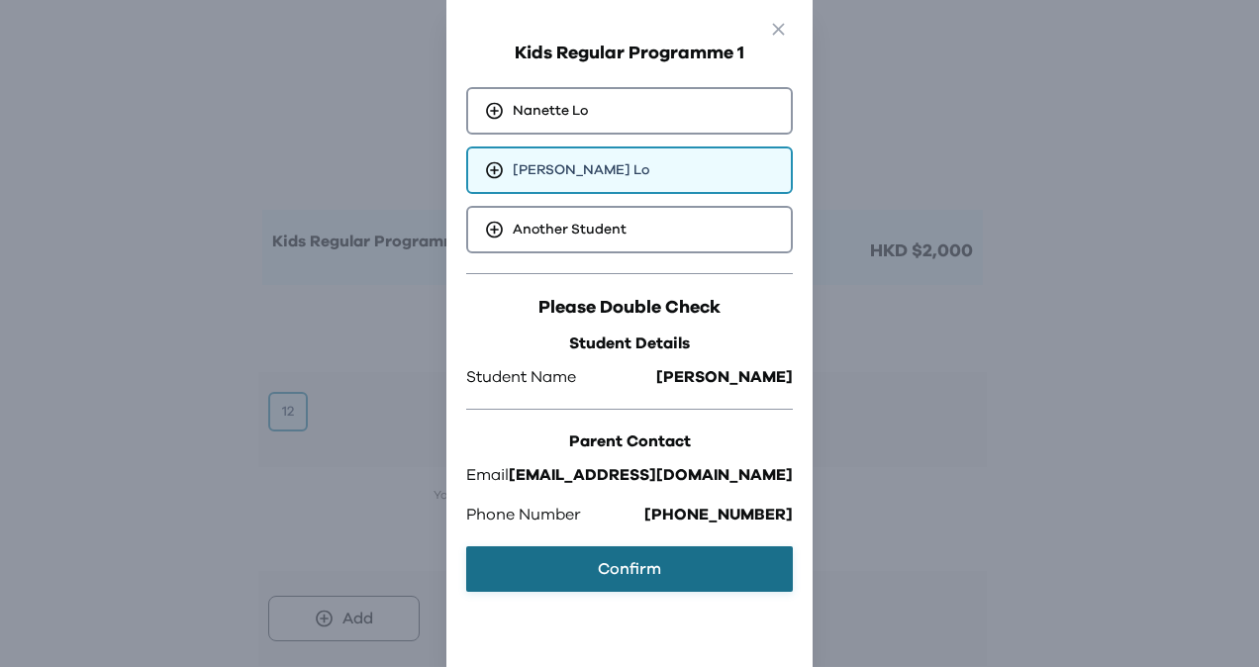
click at [615, 566] on button "Confirm" at bounding box center [629, 570] width 327 height 46
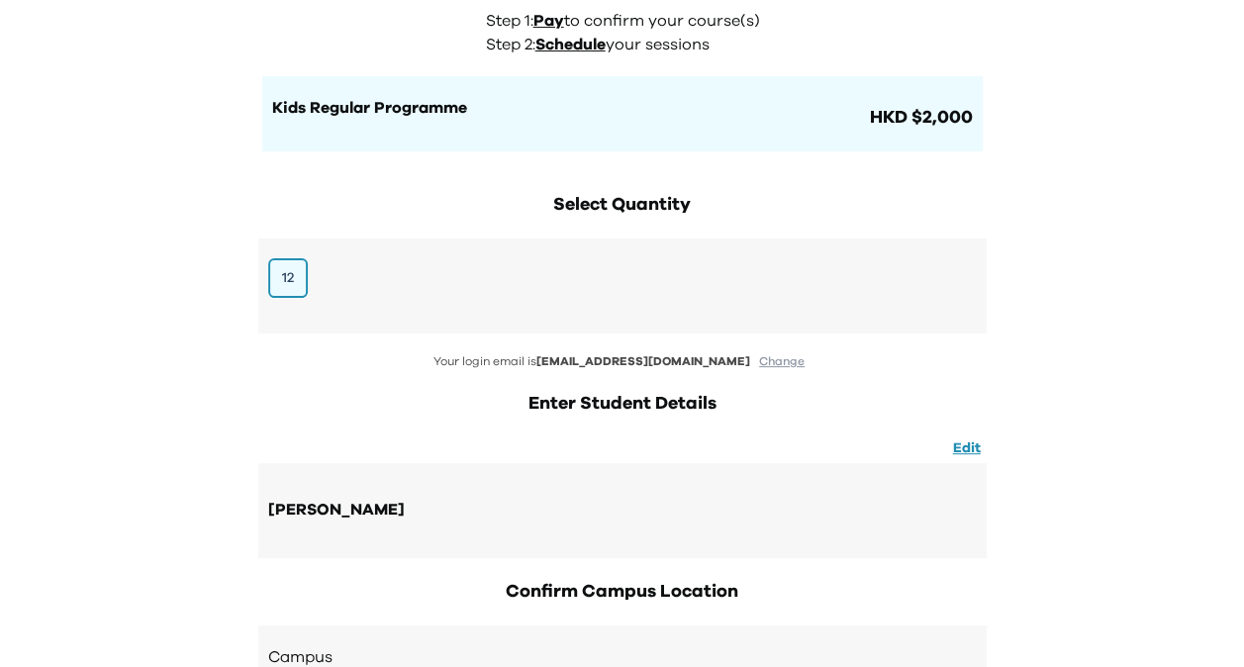
scroll to position [198, 0]
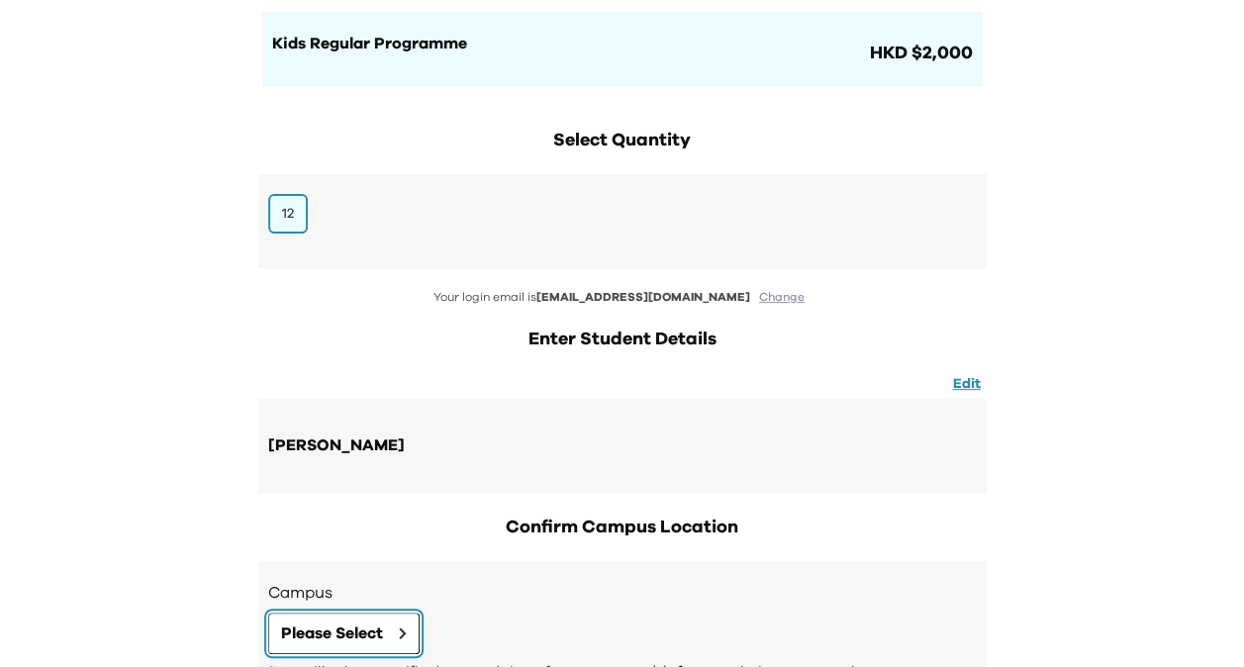
click at [348, 622] on span "Please Select" at bounding box center [332, 634] width 102 height 24
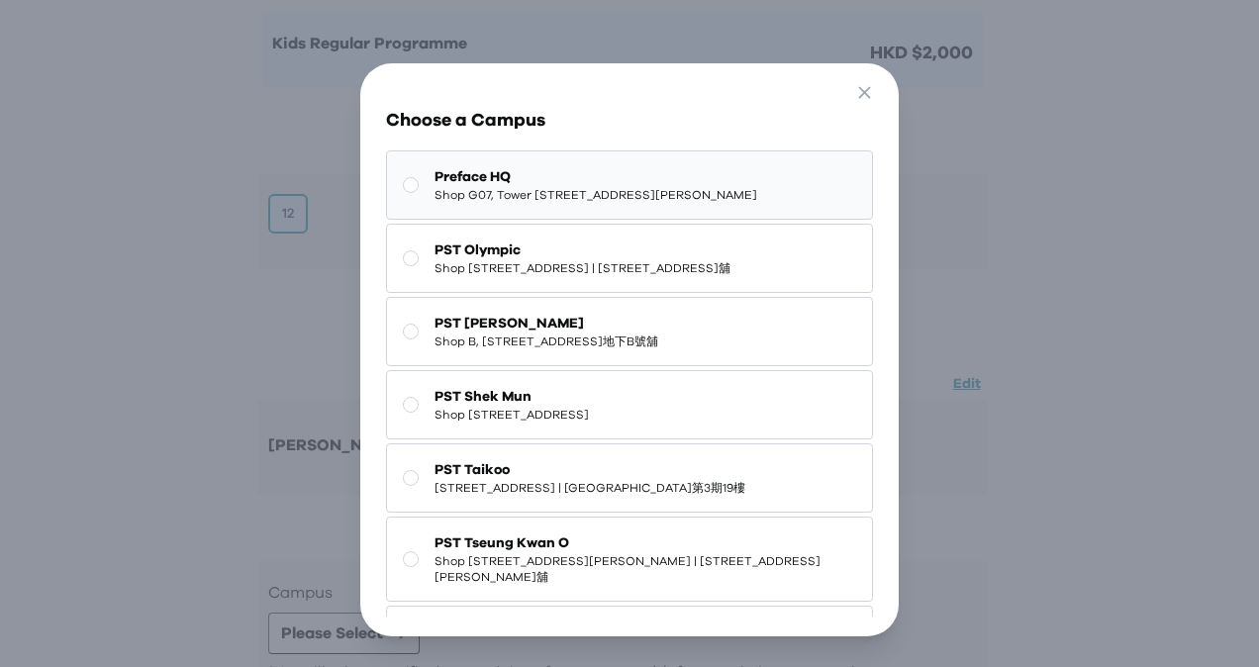
click at [483, 202] on span "Shop G07, Tower 535, 535 Jaffe Road, Causeway Bay | 銅鑼灣謝斐道535號Tower 535 地下G07號舖" at bounding box center [596, 195] width 323 height 16
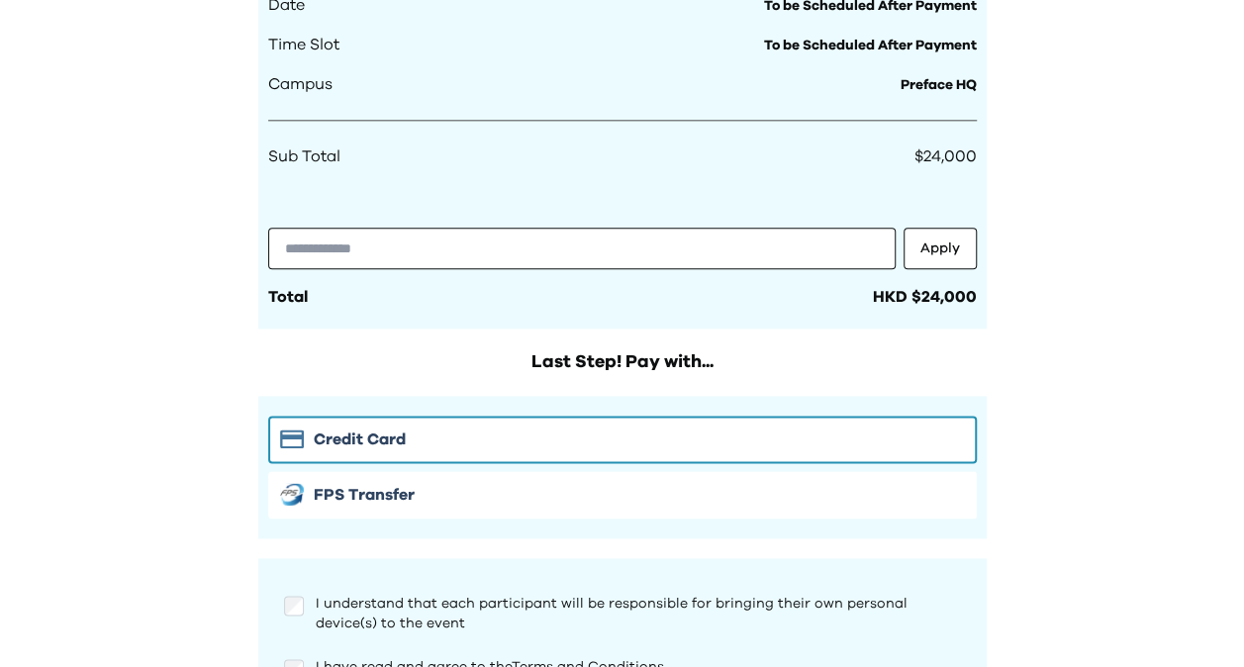
scroll to position [1311, 0]
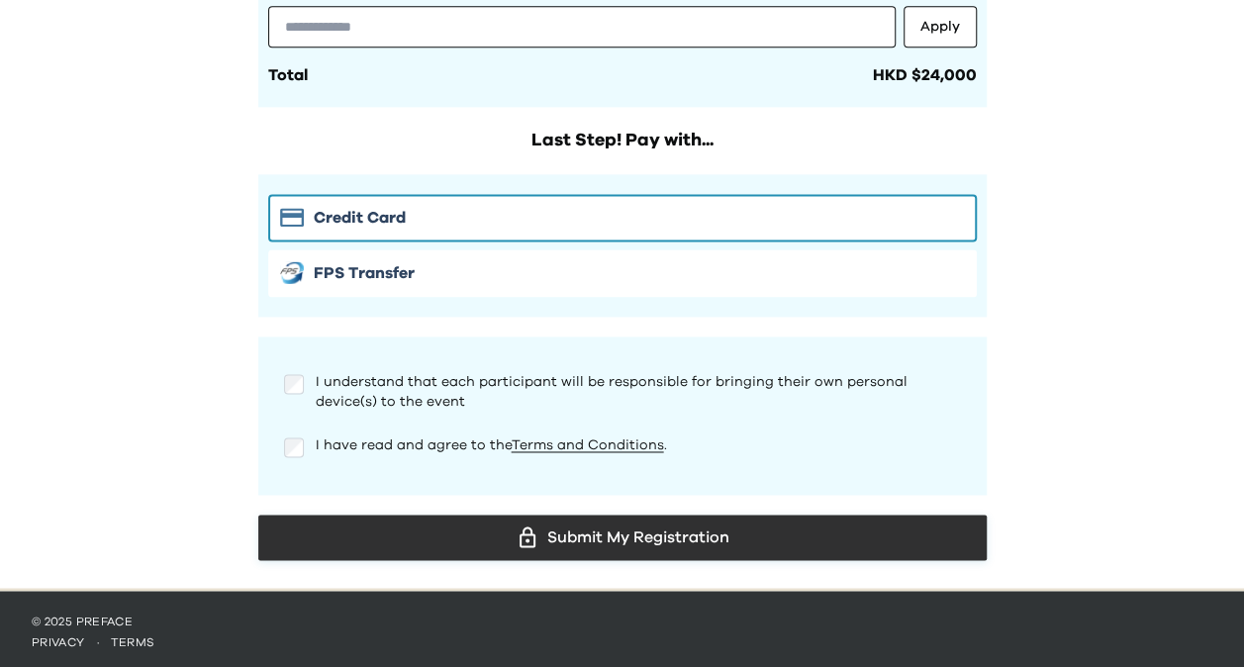
click at [376, 526] on div "Submit My Registration" at bounding box center [622, 538] width 697 height 30
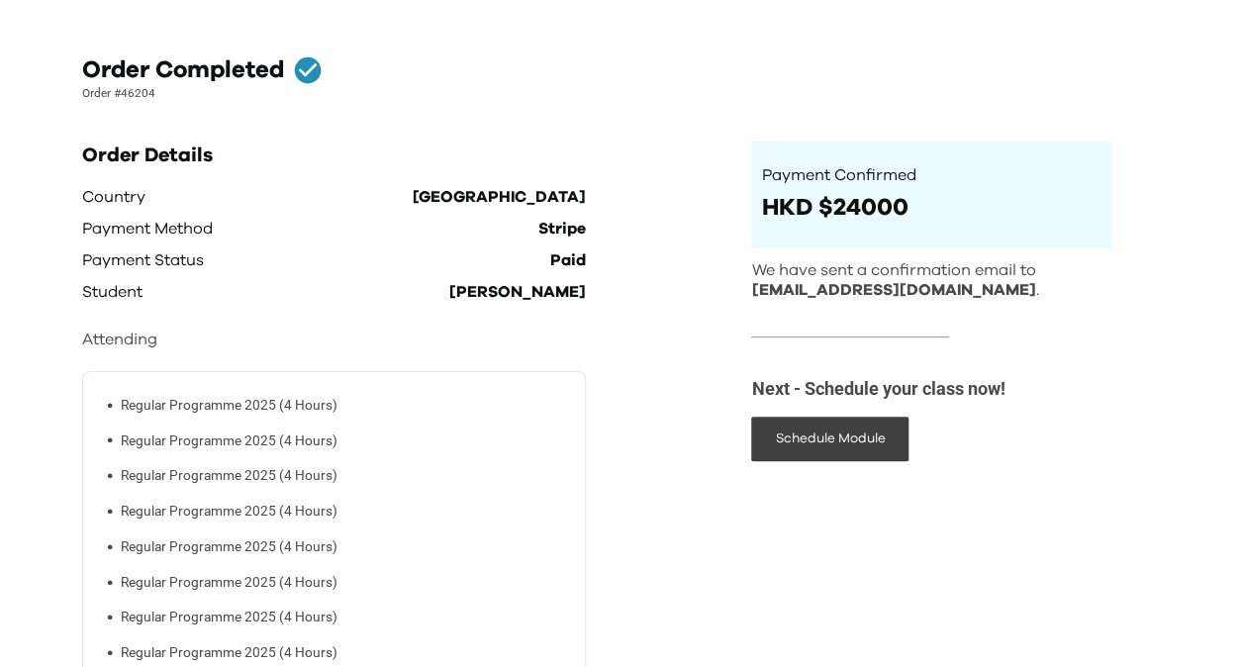
scroll to position [99, 0]
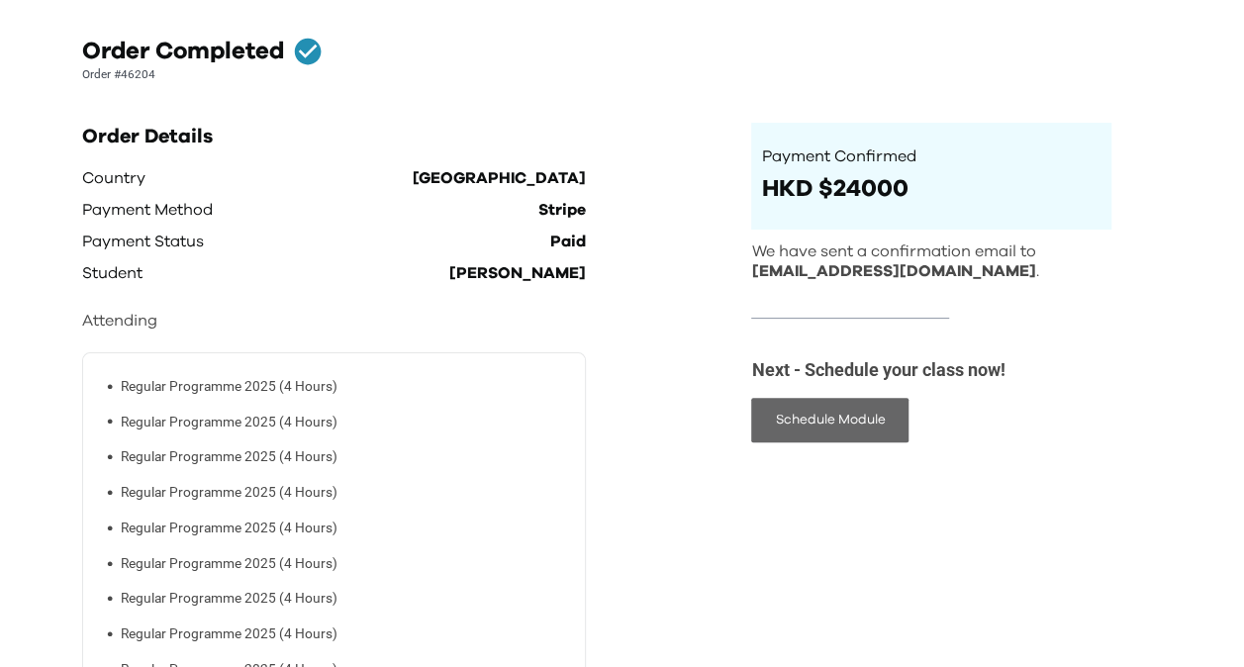
click at [853, 420] on button "Schedule Module" at bounding box center [829, 420] width 157 height 45
